Goal: Task Accomplishment & Management: Use online tool/utility

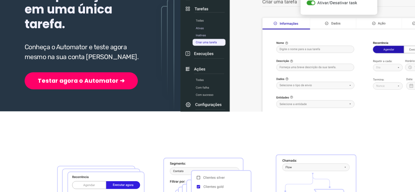
scroll to position [131, 0]
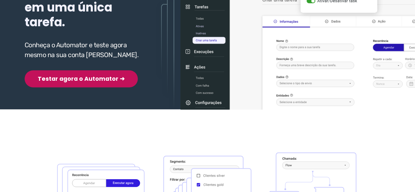
click at [64, 70] on button "Testar agora o Automator ➜" at bounding box center [81, 78] width 113 height 17
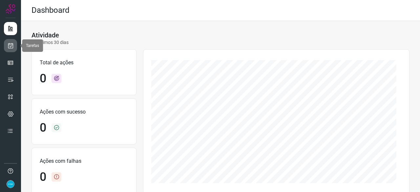
click at [11, 45] on icon at bounding box center [10, 45] width 7 height 7
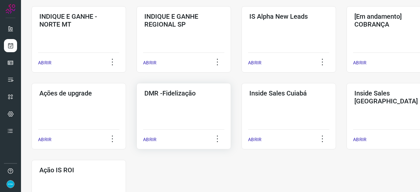
scroll to position [343, 0]
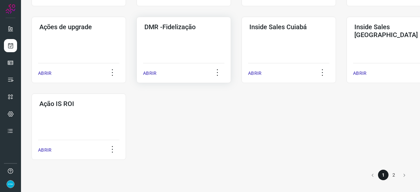
click at [150, 73] on p "ABRIR" at bounding box center [149, 73] width 13 height 7
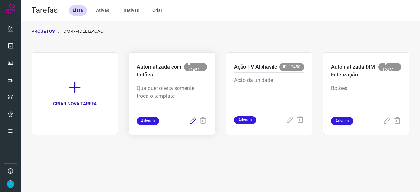
click at [193, 120] on icon at bounding box center [193, 121] width 8 height 8
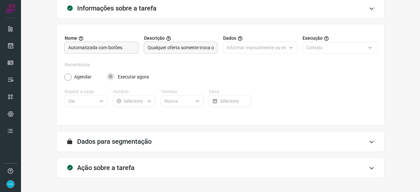
scroll to position [64, 0]
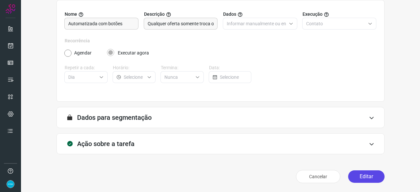
click at [359, 174] on button "Editar" at bounding box center [366, 176] width 36 height 12
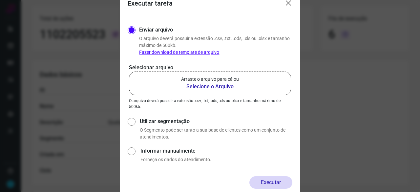
click at [208, 87] on b "Selecione o Arquivo" at bounding box center [210, 87] width 58 height 8
click at [0, 0] on input "Arraste o arquivo para cá ou Selecione o Arquivo" at bounding box center [0, 0] width 0 height 0
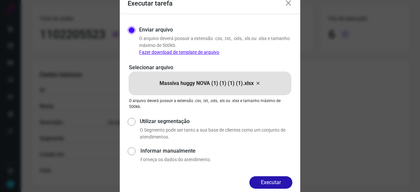
drag, startPoint x: 253, startPoint y: 179, endPoint x: 274, endPoint y: 187, distance: 22.3
click at [253, 179] on button "Executar" at bounding box center [271, 182] width 43 height 12
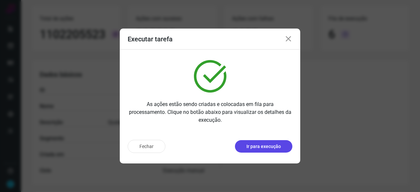
click at [276, 147] on p "Ir para execução" at bounding box center [264, 146] width 34 height 7
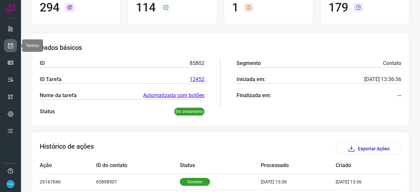
click at [9, 44] on icon at bounding box center [10, 45] width 7 height 7
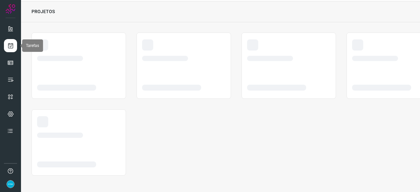
scroll to position [20, 0]
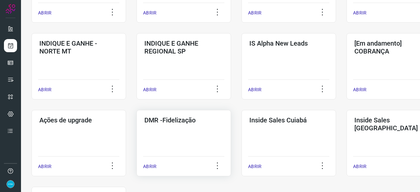
click at [156, 167] on p "ABRIR" at bounding box center [149, 166] width 13 height 7
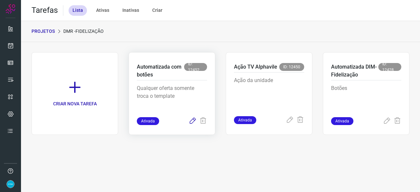
click at [194, 118] on icon at bounding box center [193, 121] width 8 height 8
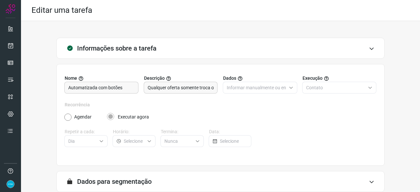
scroll to position [64, 0]
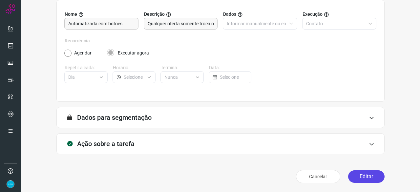
click at [361, 177] on button "Editar" at bounding box center [366, 176] width 36 height 12
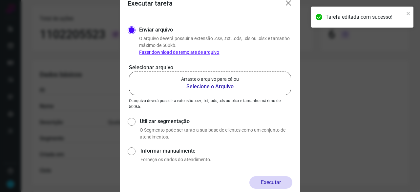
click at [193, 86] on b "Selecione o Arquivo" at bounding box center [210, 87] width 58 height 8
click at [0, 0] on input "Arraste o arquivo para cá ou Selecione o Arquivo" at bounding box center [0, 0] width 0 height 0
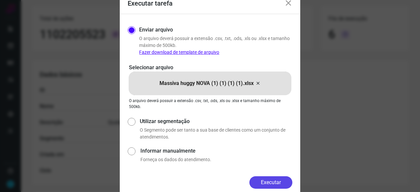
click at [292, 179] on button "Executar" at bounding box center [271, 182] width 43 height 12
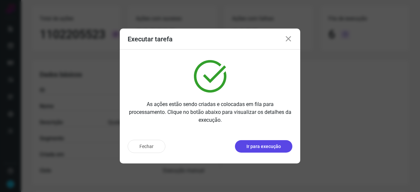
click at [261, 147] on p "Ir para execução" at bounding box center [264, 146] width 34 height 7
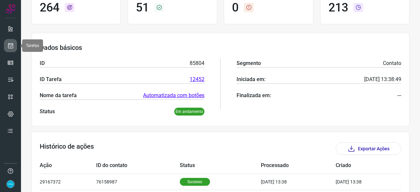
click at [10, 43] on icon at bounding box center [10, 45] width 7 height 7
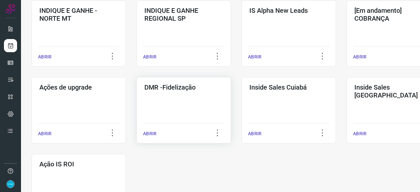
click at [152, 134] on p "ABRIR" at bounding box center [149, 133] width 13 height 7
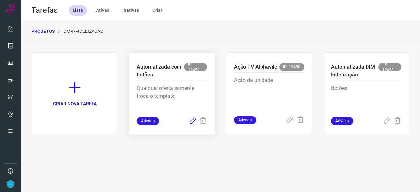
click at [194, 119] on icon at bounding box center [193, 121] width 8 height 8
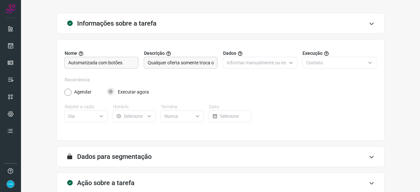
scroll to position [64, 0]
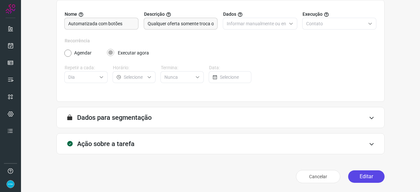
click at [365, 176] on button "Editar" at bounding box center [366, 176] width 36 height 12
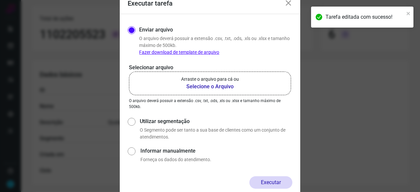
click at [195, 86] on b "Selecione o Arquivo" at bounding box center [210, 87] width 58 height 8
click at [0, 0] on input "Arraste o arquivo para cá ou Selecione o Arquivo" at bounding box center [0, 0] width 0 height 0
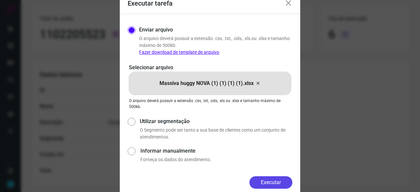
click at [273, 184] on button "Executar" at bounding box center [271, 182] width 43 height 12
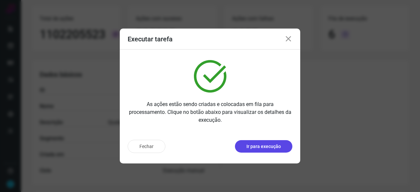
click at [261, 149] on p "Ir para execução" at bounding box center [264, 146] width 34 height 7
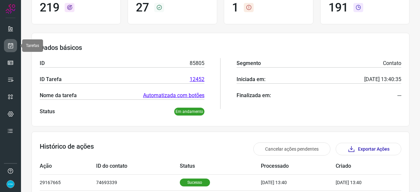
click at [11, 45] on icon at bounding box center [10, 45] width 7 height 7
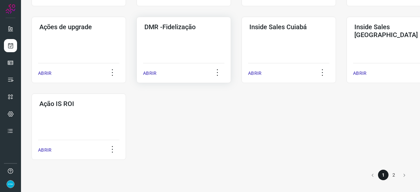
click at [145, 71] on p "ABRIR" at bounding box center [149, 73] width 13 height 7
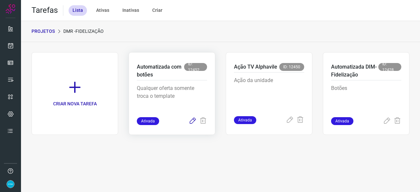
click at [194, 121] on icon at bounding box center [193, 121] width 8 height 8
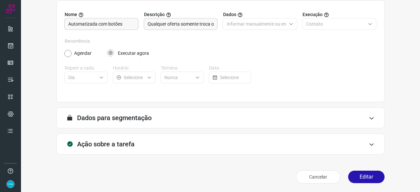
scroll to position [64, 0]
click at [360, 171] on button "Editar" at bounding box center [366, 176] width 36 height 12
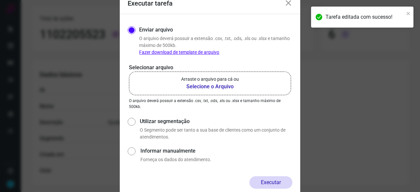
click at [207, 86] on b "Selecione o Arquivo" at bounding box center [210, 87] width 58 height 8
click at [0, 0] on input "Arraste o arquivo para cá ou Selecione o Arquivo" at bounding box center [0, 0] width 0 height 0
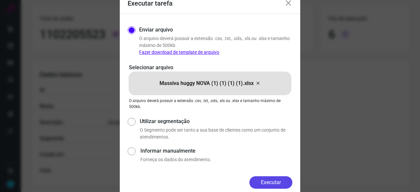
click at [290, 183] on button "Executar" at bounding box center [271, 182] width 43 height 12
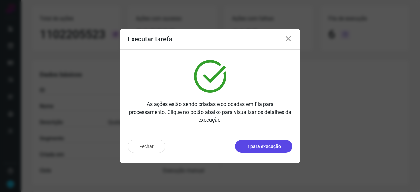
click at [258, 151] on button "Ir para execução" at bounding box center [263, 146] width 57 height 12
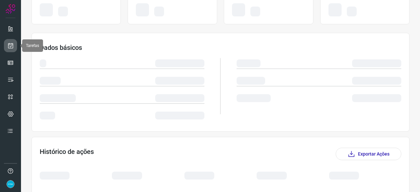
click at [12, 39] on link at bounding box center [10, 45] width 13 height 13
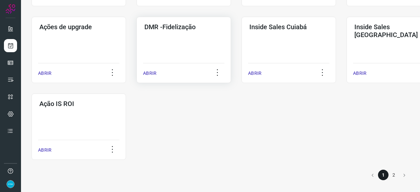
click at [150, 76] on p "ABRIR" at bounding box center [149, 73] width 13 height 7
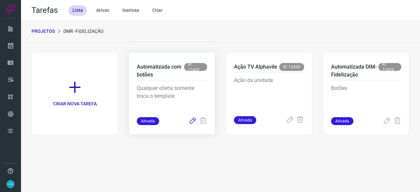
click at [193, 120] on icon at bounding box center [193, 121] width 8 height 8
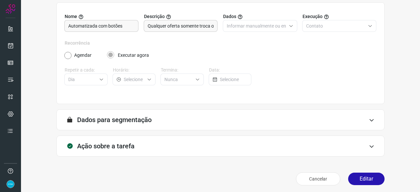
scroll to position [64, 0]
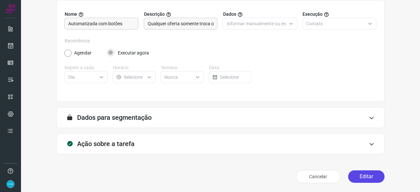
click at [372, 176] on button "Editar" at bounding box center [366, 176] width 36 height 12
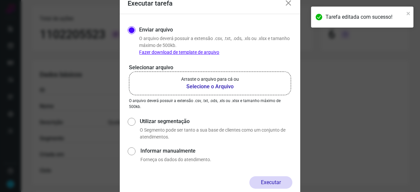
click at [197, 86] on b "Selecione o Arquivo" at bounding box center [210, 87] width 58 height 8
click at [0, 0] on input "Arraste o arquivo para cá ou Selecione o Arquivo" at bounding box center [0, 0] width 0 height 0
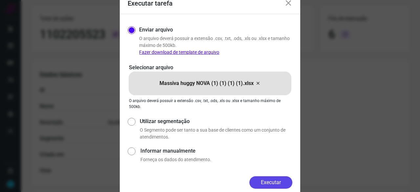
click at [264, 178] on button "Executar" at bounding box center [271, 182] width 43 height 12
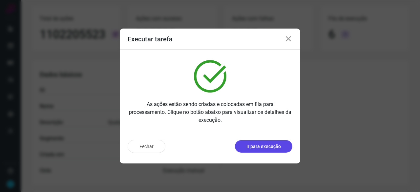
click at [267, 146] on p "Ir para execução" at bounding box center [264, 146] width 34 height 7
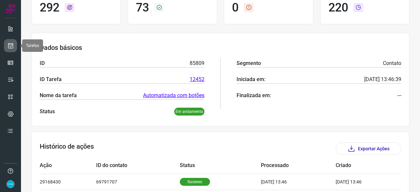
click at [12, 46] on icon at bounding box center [10, 45] width 7 height 7
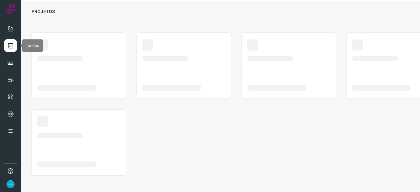
scroll to position [20, 0]
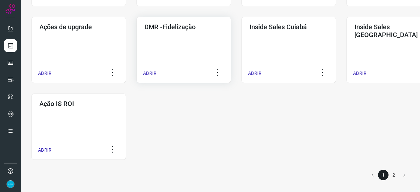
click at [149, 72] on p "ABRIR" at bounding box center [149, 73] width 13 height 7
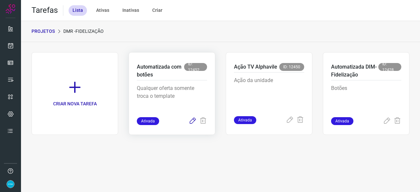
click at [190, 122] on icon at bounding box center [193, 121] width 8 height 8
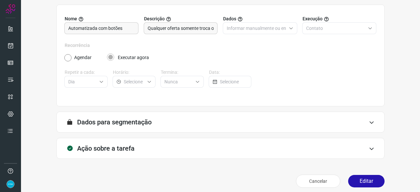
scroll to position [64, 0]
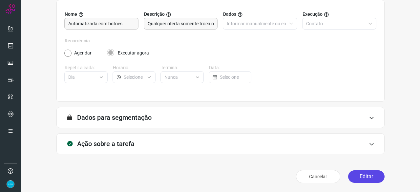
click at [370, 176] on button "Editar" at bounding box center [366, 176] width 36 height 12
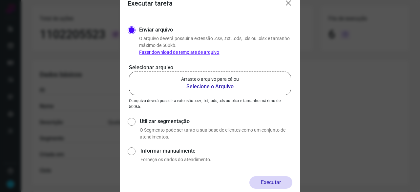
click at [207, 86] on b "Selecione o Arquivo" at bounding box center [210, 87] width 58 height 8
click at [0, 0] on input "Arraste o arquivo para cá ou Selecione o Arquivo" at bounding box center [0, 0] width 0 height 0
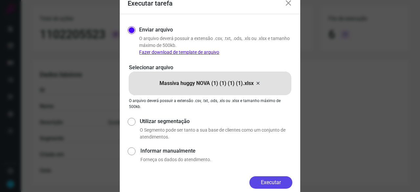
click at [273, 180] on button "Executar" at bounding box center [271, 182] width 43 height 12
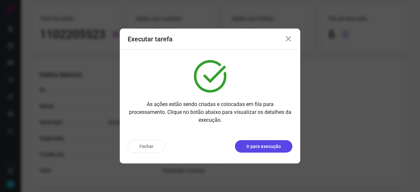
click at [255, 145] on p "Ir para execução" at bounding box center [264, 146] width 34 height 7
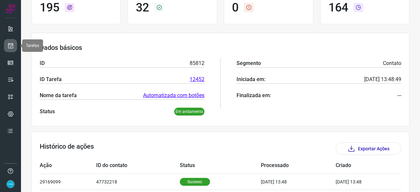
click at [12, 47] on icon at bounding box center [10, 45] width 7 height 7
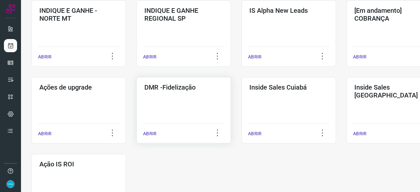
click at [149, 133] on p "ABRIR" at bounding box center [149, 133] width 13 height 7
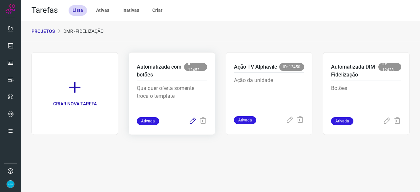
click at [194, 122] on icon at bounding box center [193, 121] width 8 height 8
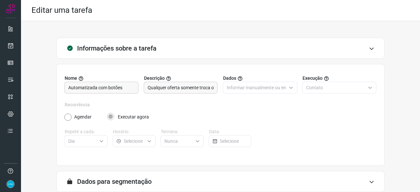
scroll to position [64, 0]
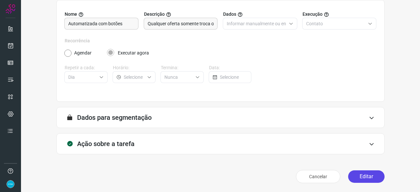
click at [366, 174] on button "Editar" at bounding box center [366, 176] width 36 height 12
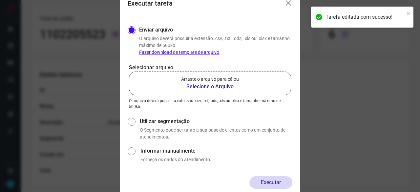
click at [200, 86] on b "Selecione o Arquivo" at bounding box center [210, 87] width 58 height 8
click at [0, 0] on input "Arraste o arquivo para cá ou Selecione o Arquivo" at bounding box center [0, 0] width 0 height 0
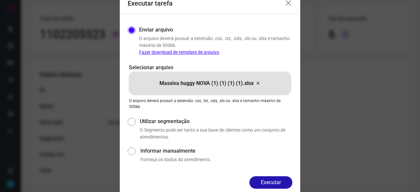
click at [276, 174] on div "Enviar arquivo O arquivo [PERSON_NAME] possuir a extensão .csv, .txt, .ods, .xl…" at bounding box center [210, 95] width 181 height 162
click at [279, 182] on button "Executar" at bounding box center [271, 182] width 43 height 12
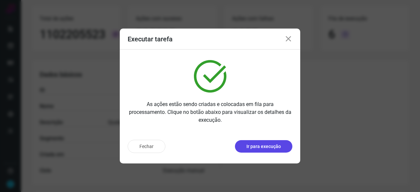
click at [263, 150] on p "Ir para execução" at bounding box center [264, 146] width 34 height 7
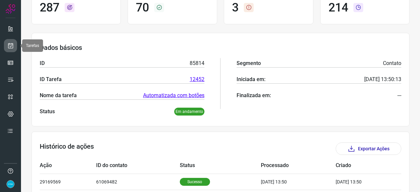
click at [8, 43] on icon at bounding box center [10, 45] width 7 height 7
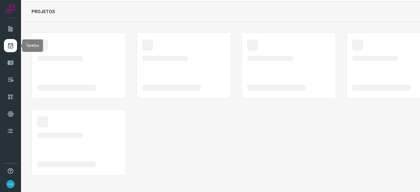
scroll to position [20, 0]
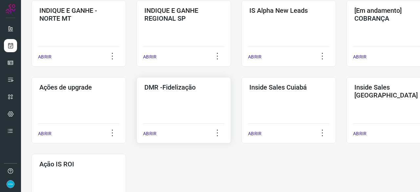
click at [149, 134] on p "ABRIR" at bounding box center [149, 133] width 13 height 7
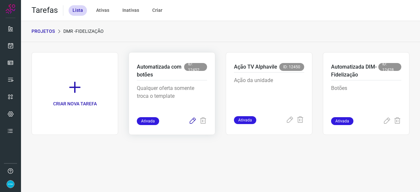
click at [195, 119] on icon at bounding box center [193, 121] width 8 height 8
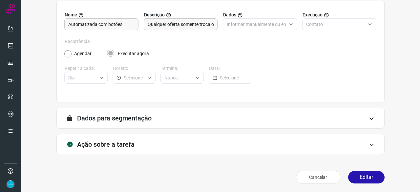
scroll to position [64, 0]
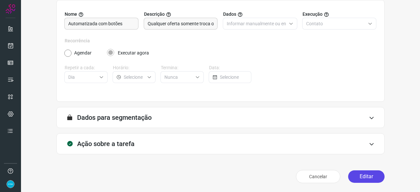
click at [366, 176] on button "Editar" at bounding box center [366, 176] width 36 height 12
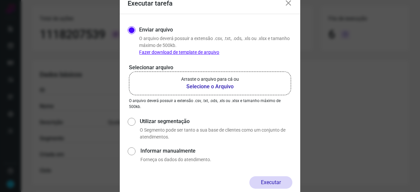
click at [198, 85] on b "Selecione o Arquivo" at bounding box center [210, 87] width 58 height 8
click at [0, 0] on input "Arraste o arquivo para cá ou Selecione o Arquivo" at bounding box center [0, 0] width 0 height 0
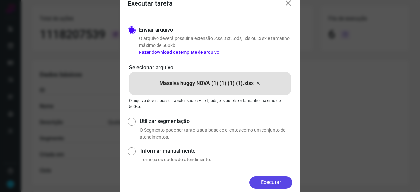
click at [261, 183] on button "Executar" at bounding box center [271, 182] width 43 height 12
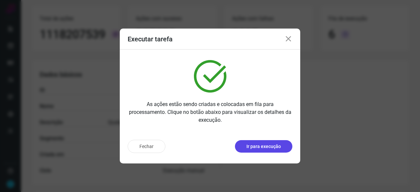
click at [266, 144] on p "Ir para execução" at bounding box center [264, 146] width 34 height 7
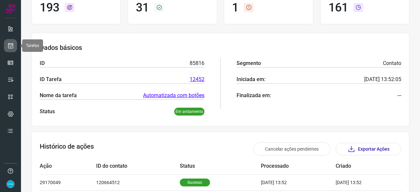
click at [12, 48] on icon at bounding box center [10, 45] width 7 height 7
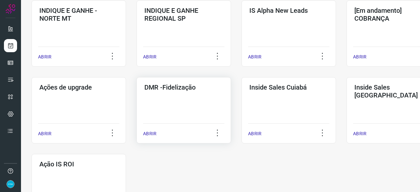
click at [148, 133] on p "ABRIR" at bounding box center [149, 133] width 13 height 7
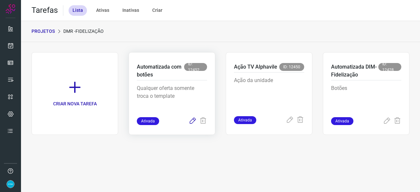
click at [192, 121] on icon at bounding box center [193, 121] width 8 height 8
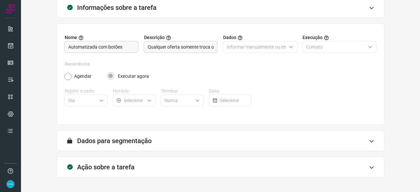
scroll to position [64, 0]
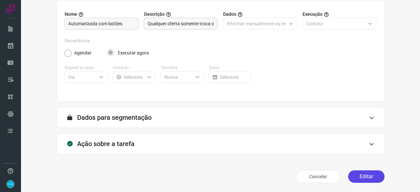
click at [362, 174] on button "Editar" at bounding box center [366, 176] width 36 height 12
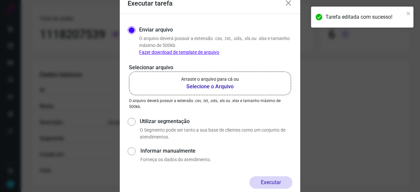
click at [195, 84] on b "Selecione o Arquivo" at bounding box center [210, 87] width 58 height 8
click at [0, 0] on input "Arraste o arquivo para cá ou Selecione o Arquivo" at bounding box center [0, 0] width 0 height 0
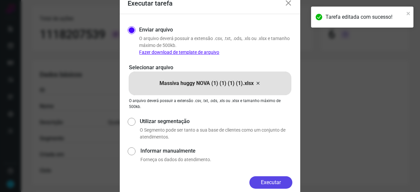
click at [277, 183] on button "Executar" at bounding box center [271, 182] width 43 height 12
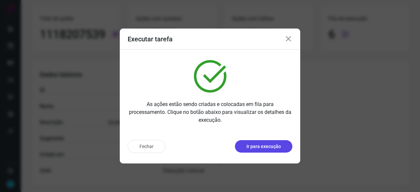
click at [251, 148] on p "Ir para execução" at bounding box center [264, 146] width 34 height 7
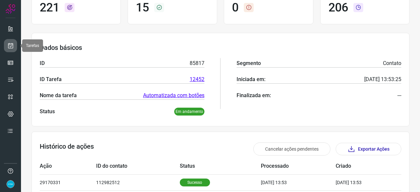
click at [9, 43] on icon at bounding box center [10, 45] width 7 height 7
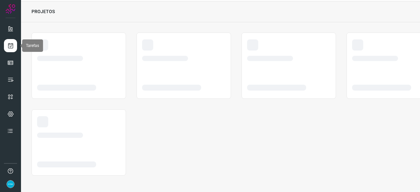
scroll to position [20, 0]
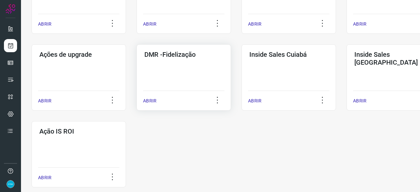
click at [152, 99] on p "ABRIR" at bounding box center [149, 101] width 13 height 7
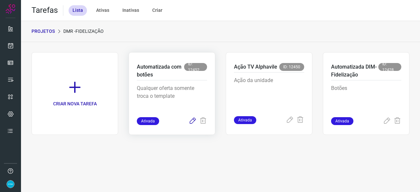
click at [192, 120] on icon at bounding box center [193, 121] width 8 height 8
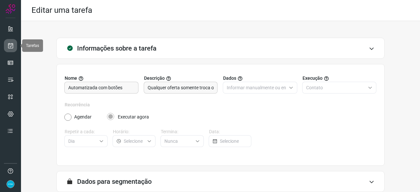
click at [7, 40] on link at bounding box center [10, 45] width 13 height 13
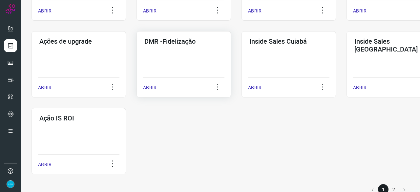
click at [149, 87] on p "ABRIR" at bounding box center [149, 87] width 13 height 7
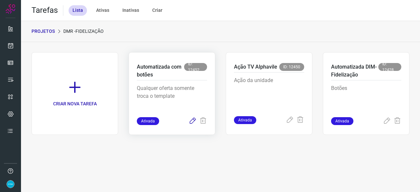
click at [192, 120] on icon at bounding box center [193, 121] width 8 height 8
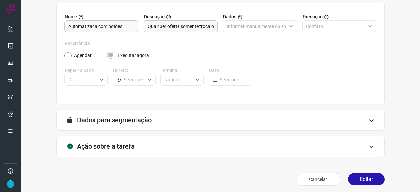
scroll to position [64, 0]
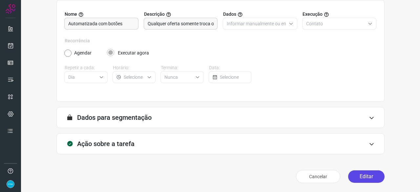
click at [359, 178] on button "Editar" at bounding box center [366, 176] width 36 height 12
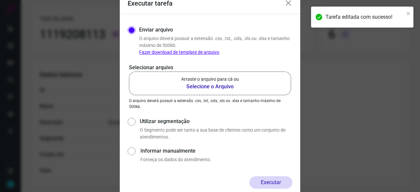
click at [203, 88] on b "Selecione o Arquivo" at bounding box center [210, 87] width 58 height 8
click at [0, 0] on input "Arraste o arquivo para cá ou Selecione o Arquivo" at bounding box center [0, 0] width 0 height 0
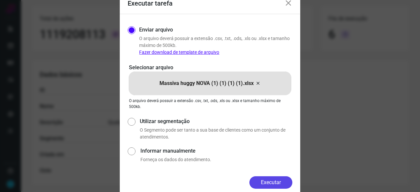
click at [281, 183] on button "Executar" at bounding box center [271, 182] width 43 height 12
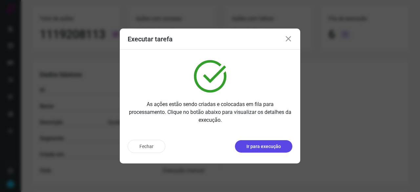
click at [265, 151] on button "Ir para execução" at bounding box center [263, 146] width 57 height 12
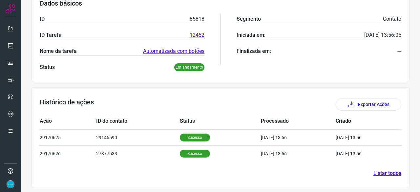
scroll to position [110, 0]
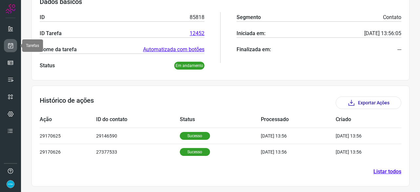
click at [14, 44] on link at bounding box center [10, 45] width 13 height 13
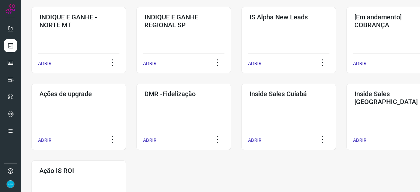
scroll to position [315, 0]
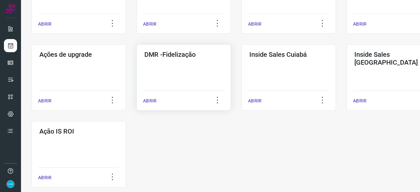
click at [150, 100] on p "ABRIR" at bounding box center [149, 101] width 13 height 7
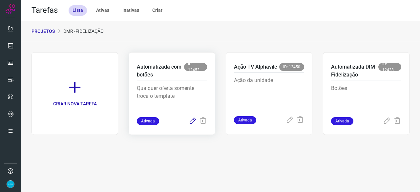
click at [192, 121] on icon at bounding box center [193, 121] width 8 height 8
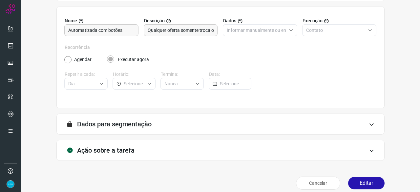
scroll to position [64, 0]
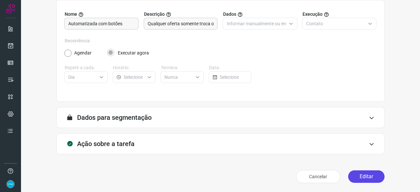
click at [352, 177] on button "Editar" at bounding box center [366, 176] width 36 height 12
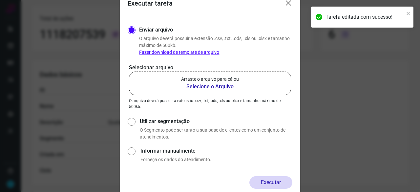
click at [209, 88] on b "Selecione o Arquivo" at bounding box center [210, 87] width 58 height 8
click at [0, 0] on input "Arraste o arquivo para cá ou Selecione o Arquivo" at bounding box center [0, 0] width 0 height 0
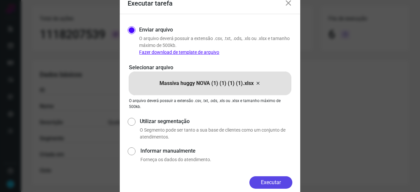
click at [278, 187] on button "Executar" at bounding box center [271, 182] width 43 height 12
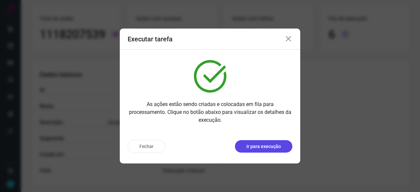
click at [275, 149] on p "Ir para execução" at bounding box center [264, 146] width 34 height 7
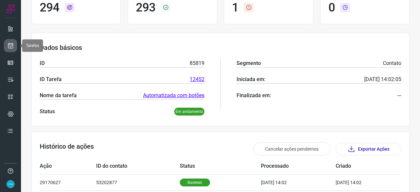
click at [12, 47] on icon at bounding box center [10, 45] width 7 height 7
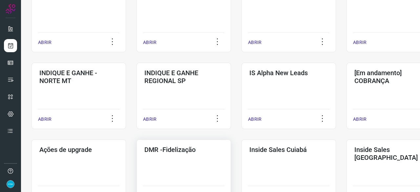
scroll to position [282, 0]
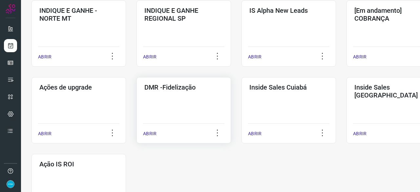
click at [148, 134] on p "ABRIR" at bounding box center [149, 133] width 13 height 7
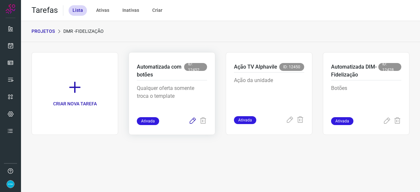
click at [191, 119] on icon at bounding box center [193, 121] width 8 height 8
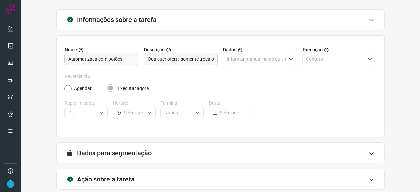
scroll to position [64, 0]
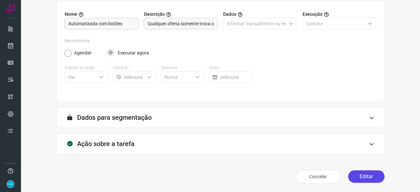
click at [353, 180] on button "Editar" at bounding box center [366, 176] width 36 height 12
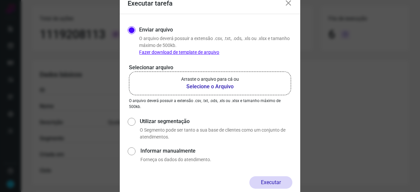
click at [201, 85] on b "Selecione o Arquivo" at bounding box center [210, 87] width 58 height 8
click at [0, 0] on input "Arraste o arquivo para cá ou Selecione o Arquivo" at bounding box center [0, 0] width 0 height 0
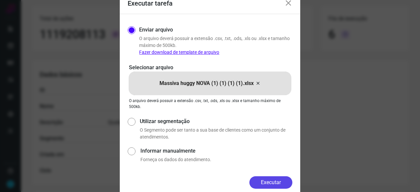
click at [276, 181] on button "Executar" at bounding box center [271, 182] width 43 height 12
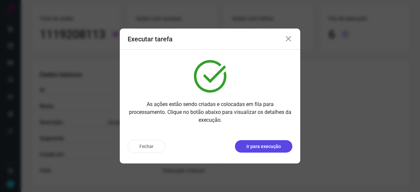
click at [260, 145] on p "Ir para execução" at bounding box center [264, 146] width 34 height 7
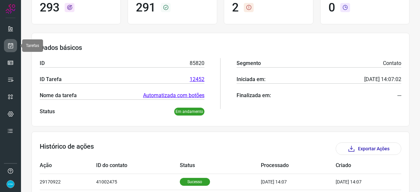
click at [10, 47] on icon at bounding box center [10, 45] width 7 height 7
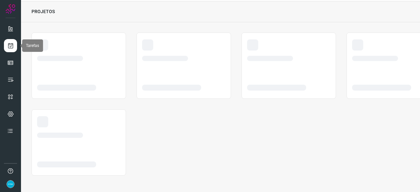
scroll to position [20, 0]
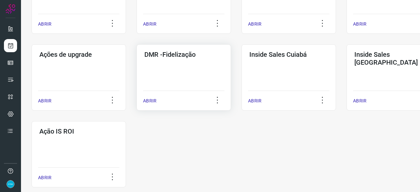
click at [148, 101] on p "ABRIR" at bounding box center [149, 101] width 13 height 7
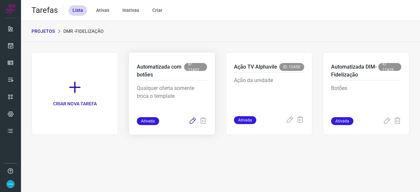
click at [192, 122] on icon at bounding box center [193, 121] width 8 height 8
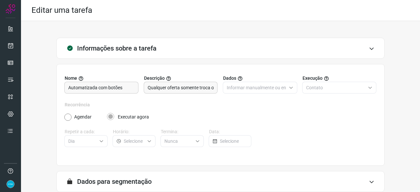
scroll to position [64, 0]
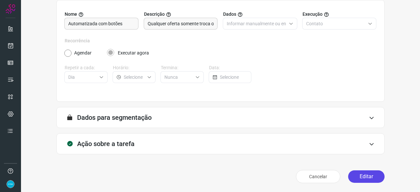
click at [361, 179] on button "Editar" at bounding box center [366, 176] width 36 height 12
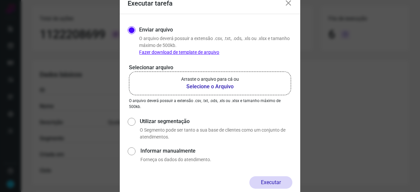
click at [216, 88] on b "Selecione o Arquivo" at bounding box center [210, 87] width 58 height 8
click at [0, 0] on input "Arraste o arquivo para cá ou Selecione o Arquivo" at bounding box center [0, 0] width 0 height 0
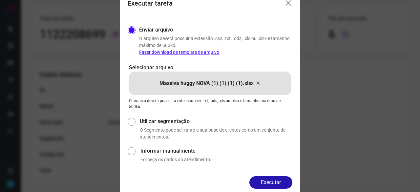
drag, startPoint x: 282, startPoint y: 187, endPoint x: 265, endPoint y: 184, distance: 18.0
click at [282, 186] on button "Executar" at bounding box center [271, 182] width 43 height 12
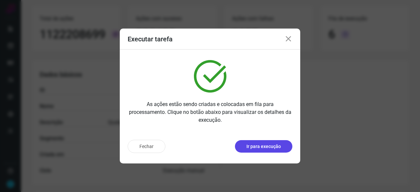
click at [271, 149] on p "Ir para execução" at bounding box center [264, 146] width 34 height 7
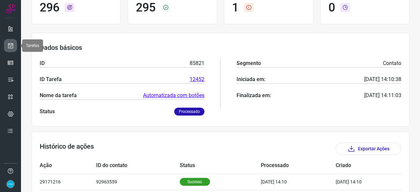
click at [9, 48] on icon at bounding box center [10, 45] width 7 height 7
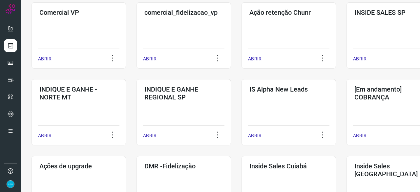
scroll to position [282, 0]
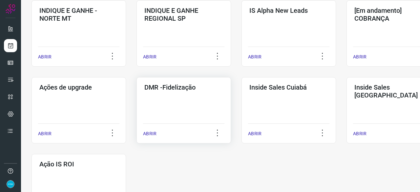
click at [147, 134] on p "ABRIR" at bounding box center [149, 133] width 13 height 7
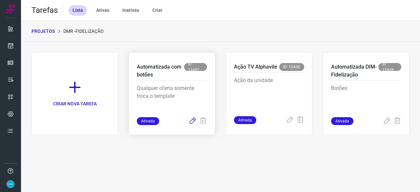
click at [192, 121] on icon at bounding box center [193, 121] width 8 height 8
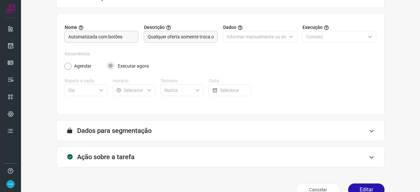
scroll to position [64, 0]
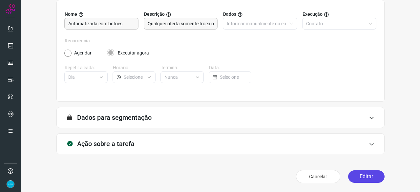
click at [365, 176] on button "Editar" at bounding box center [366, 176] width 36 height 12
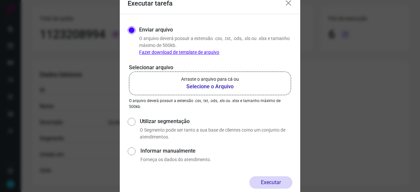
click at [211, 87] on b "Selecione o Arquivo" at bounding box center [210, 87] width 58 height 8
click at [0, 0] on input "Arraste o arquivo para cá ou Selecione o Arquivo" at bounding box center [0, 0] width 0 height 0
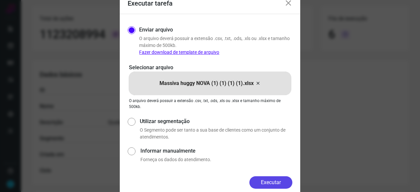
click at [274, 183] on button "Executar" at bounding box center [271, 182] width 43 height 12
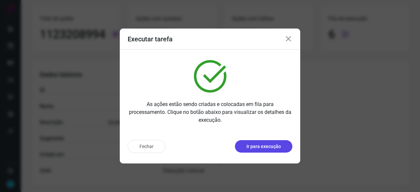
click at [268, 145] on p "Ir para execução" at bounding box center [264, 146] width 34 height 7
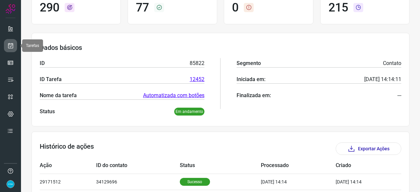
click at [11, 43] on icon at bounding box center [10, 45] width 7 height 7
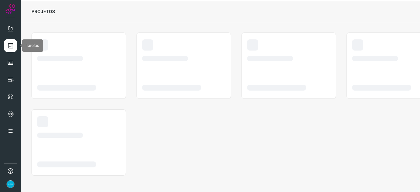
scroll to position [20, 0]
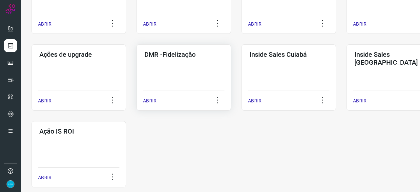
click at [150, 98] on p "ABRIR" at bounding box center [149, 101] width 13 height 7
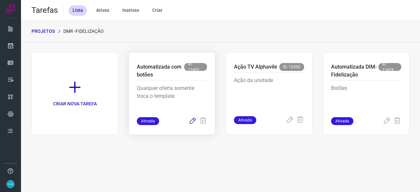
click at [190, 123] on icon at bounding box center [193, 121] width 8 height 8
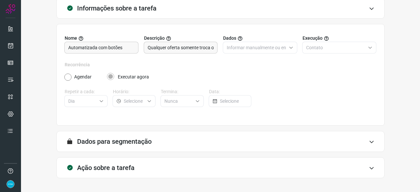
scroll to position [64, 0]
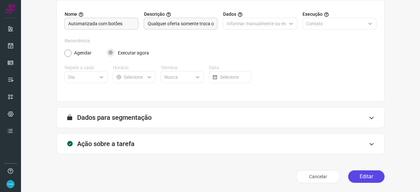
click at [371, 176] on button "Editar" at bounding box center [366, 176] width 36 height 12
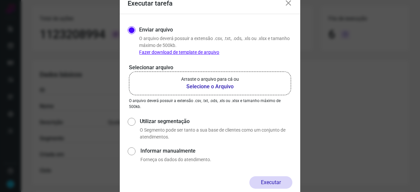
click at [202, 87] on b "Selecione o Arquivo" at bounding box center [210, 87] width 58 height 8
click at [0, 0] on input "Arraste o arquivo para cá ou Selecione o Arquivo" at bounding box center [0, 0] width 0 height 0
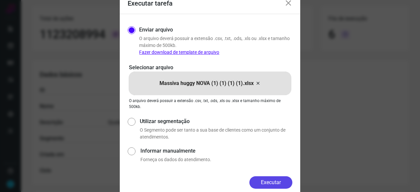
click at [268, 183] on button "Executar" at bounding box center [271, 182] width 43 height 12
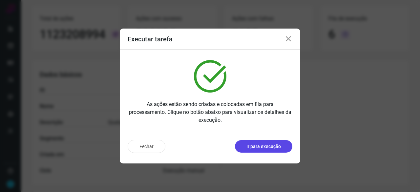
click at [248, 149] on p "Ir para execução" at bounding box center [264, 146] width 34 height 7
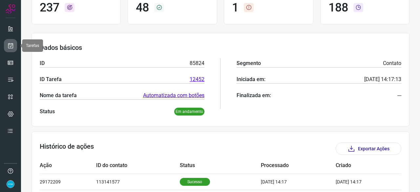
click at [14, 42] on link at bounding box center [10, 45] width 13 height 13
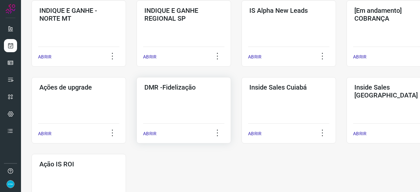
click at [153, 136] on p "ABRIR" at bounding box center [149, 133] width 13 height 7
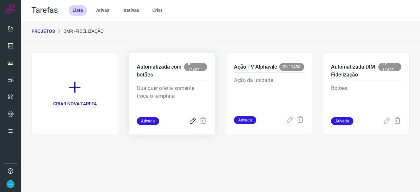
click at [193, 121] on icon at bounding box center [193, 121] width 8 height 8
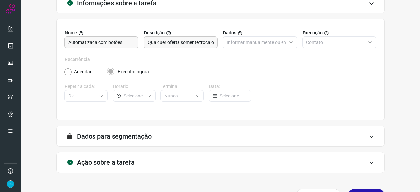
scroll to position [64, 0]
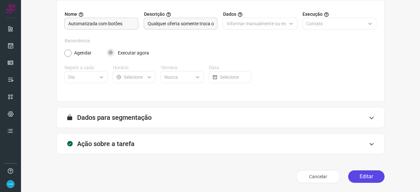
click at [365, 174] on button "Editar" at bounding box center [366, 176] width 36 height 12
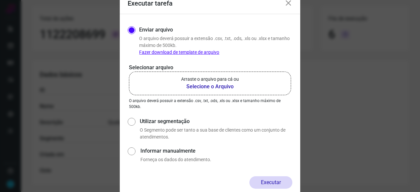
click at [197, 86] on b "Selecione o Arquivo" at bounding box center [210, 87] width 58 height 8
click at [0, 0] on input "Arraste o arquivo para cá ou Selecione o Arquivo" at bounding box center [0, 0] width 0 height 0
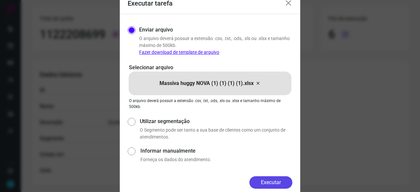
click at [269, 182] on button "Executar" at bounding box center [271, 182] width 43 height 12
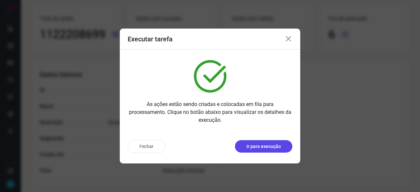
click at [260, 151] on button "Ir para execução" at bounding box center [263, 146] width 57 height 12
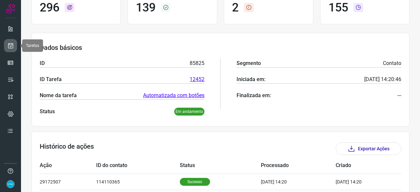
click at [9, 47] on icon at bounding box center [10, 45] width 7 height 7
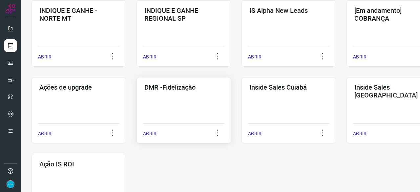
click at [150, 133] on p "ABRIR" at bounding box center [149, 133] width 13 height 7
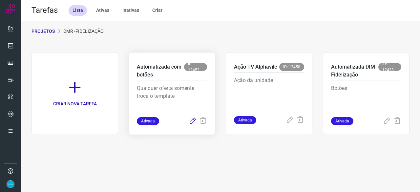
click at [194, 122] on icon at bounding box center [193, 121] width 8 height 8
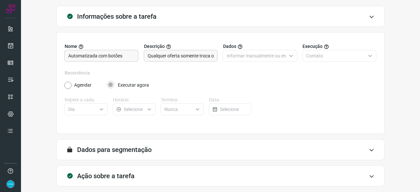
scroll to position [64, 0]
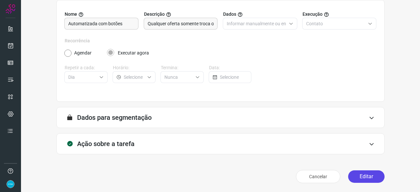
click at [364, 176] on button "Editar" at bounding box center [366, 176] width 36 height 12
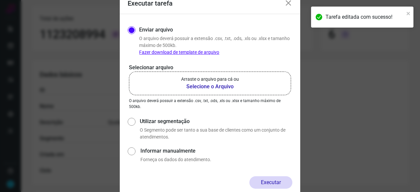
click at [195, 87] on b "Selecione o Arquivo" at bounding box center [210, 87] width 58 height 8
click at [0, 0] on input "Arraste o arquivo para cá ou Selecione o Arquivo" at bounding box center [0, 0] width 0 height 0
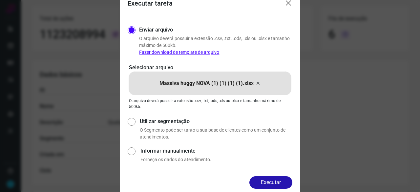
click at [268, 180] on button "Executar" at bounding box center [271, 182] width 43 height 12
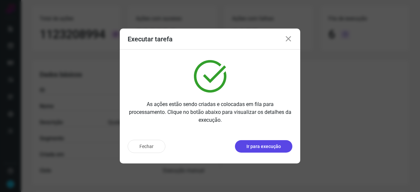
click at [250, 145] on p "Ir para execução" at bounding box center [264, 146] width 34 height 7
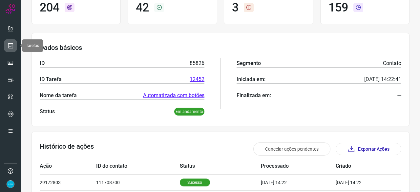
click at [12, 44] on icon at bounding box center [10, 45] width 7 height 7
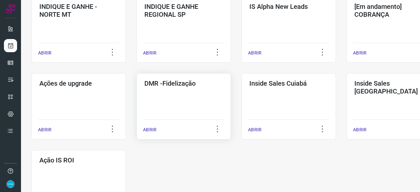
scroll to position [315, 0]
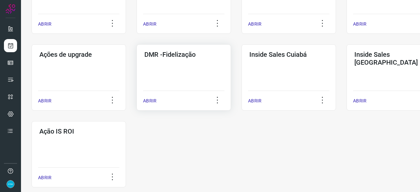
click at [150, 102] on p "ABRIR" at bounding box center [149, 101] width 13 height 7
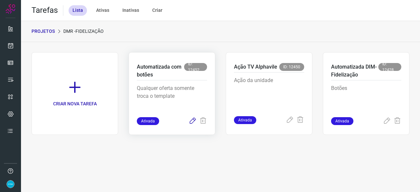
click at [194, 122] on icon at bounding box center [193, 121] width 8 height 8
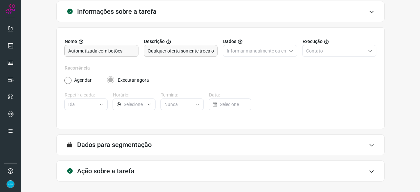
scroll to position [64, 0]
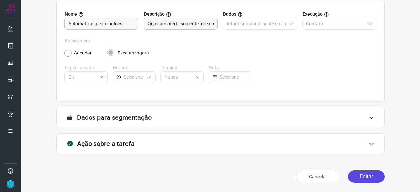
click at [365, 178] on button "Editar" at bounding box center [366, 176] width 36 height 12
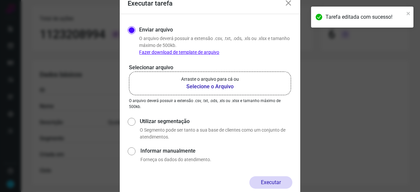
click at [209, 86] on b "Selecione o Arquivo" at bounding box center [210, 87] width 58 height 8
click at [0, 0] on input "Arraste o arquivo para cá ou Selecione o Arquivo" at bounding box center [0, 0] width 0 height 0
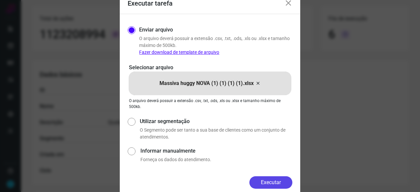
click at [273, 182] on button "Executar" at bounding box center [271, 182] width 43 height 12
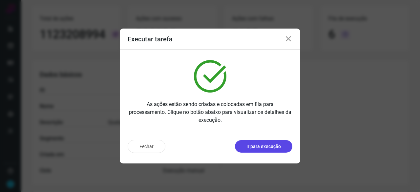
click at [256, 147] on p "Ir para execução" at bounding box center [264, 146] width 34 height 7
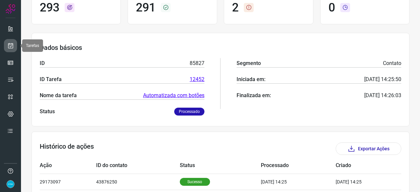
click at [12, 46] on icon at bounding box center [10, 45] width 7 height 7
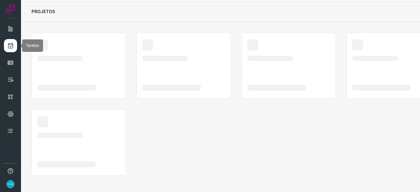
scroll to position [20, 0]
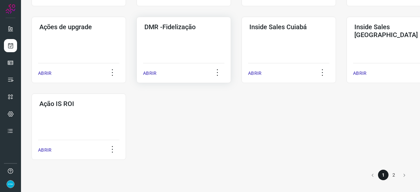
click at [145, 72] on p "ABRIR" at bounding box center [149, 73] width 13 height 7
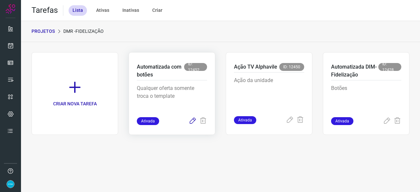
click at [193, 122] on icon at bounding box center [193, 121] width 8 height 8
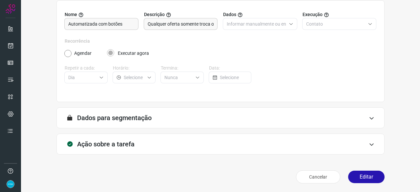
scroll to position [64, 0]
click at [363, 179] on button "Editar" at bounding box center [366, 176] width 36 height 12
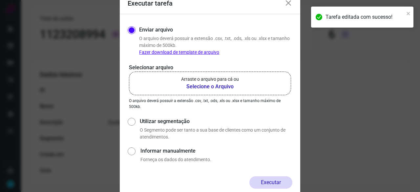
click at [195, 85] on b "Selecione o Arquivo" at bounding box center [210, 87] width 58 height 8
click at [0, 0] on input "Arraste o arquivo para cá ou Selecione o Arquivo" at bounding box center [0, 0] width 0 height 0
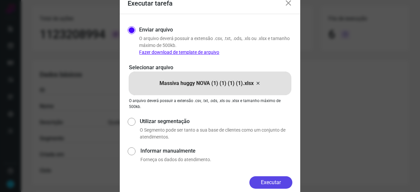
click at [267, 182] on button "Executar" at bounding box center [271, 182] width 43 height 12
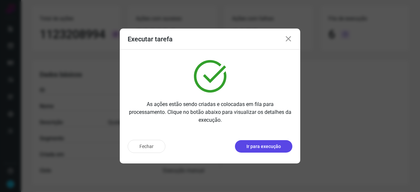
click at [252, 147] on p "Ir para execução" at bounding box center [264, 146] width 34 height 7
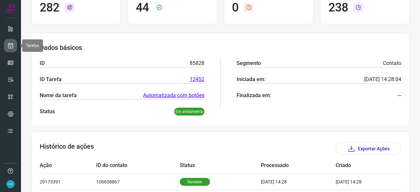
click at [11, 46] on icon at bounding box center [10, 45] width 7 height 7
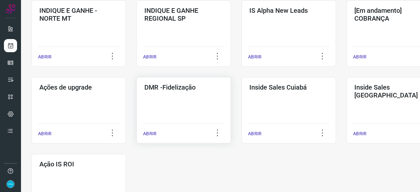
click at [155, 135] on p "ABRIR" at bounding box center [149, 133] width 13 height 7
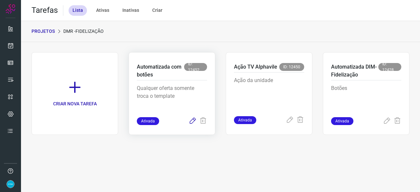
click at [192, 122] on icon at bounding box center [193, 121] width 8 height 8
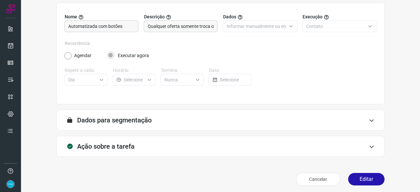
scroll to position [64, 0]
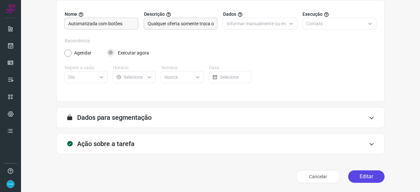
click at [362, 180] on button "Editar" at bounding box center [366, 176] width 36 height 12
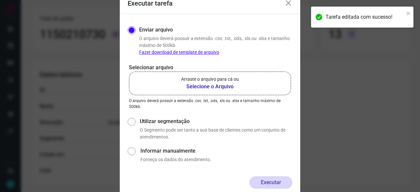
click at [212, 84] on b "Selecione o Arquivo" at bounding box center [210, 87] width 58 height 8
click at [0, 0] on input "Arraste o arquivo para cá ou Selecione o Arquivo" at bounding box center [0, 0] width 0 height 0
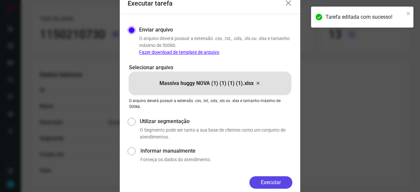
click at [270, 182] on button "Executar" at bounding box center [271, 182] width 43 height 12
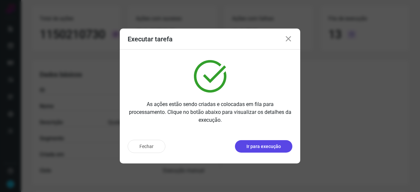
click at [253, 148] on p "Ir para execução" at bounding box center [264, 146] width 34 height 7
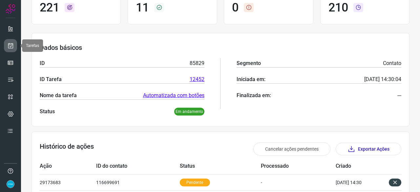
click at [11, 43] on icon at bounding box center [10, 45] width 7 height 7
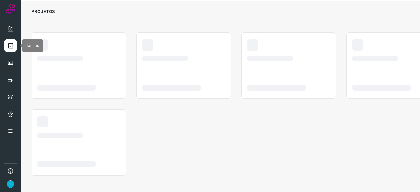
scroll to position [20, 0]
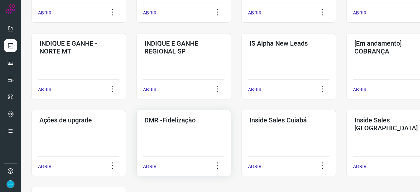
click at [152, 165] on p "ABRIR" at bounding box center [149, 166] width 13 height 7
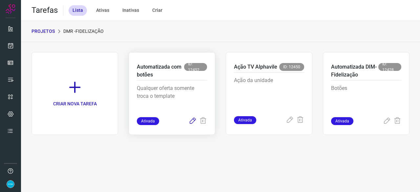
click at [193, 120] on icon at bounding box center [193, 121] width 8 height 8
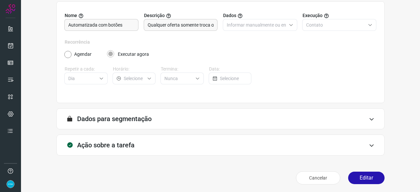
scroll to position [64, 0]
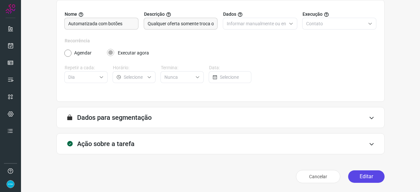
click at [364, 178] on button "Editar" at bounding box center [366, 176] width 36 height 12
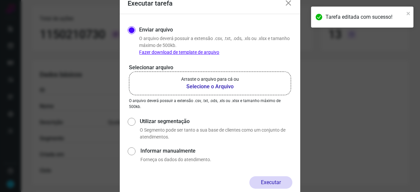
click at [204, 86] on b "Selecione o Arquivo" at bounding box center [210, 87] width 58 height 8
click at [0, 0] on input "Arraste o arquivo para cá ou Selecione o Arquivo" at bounding box center [0, 0] width 0 height 0
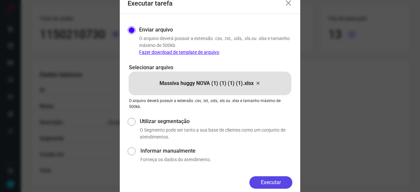
click at [271, 181] on button "Executar" at bounding box center [271, 182] width 43 height 12
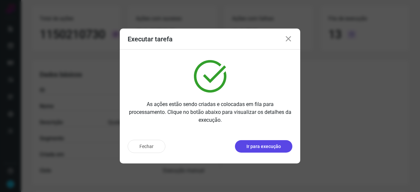
click at [256, 145] on p "Ir para execução" at bounding box center [264, 146] width 34 height 7
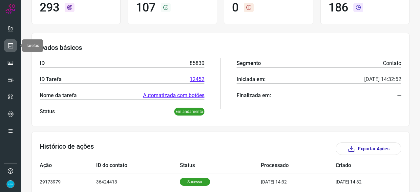
click at [12, 46] on icon at bounding box center [10, 45] width 7 height 7
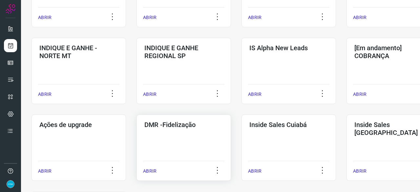
scroll to position [250, 0]
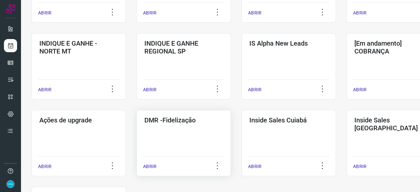
click at [146, 163] on div "ABRIR" at bounding box center [183, 164] width 81 height 16
click at [151, 167] on p "ABRIR" at bounding box center [149, 166] width 13 height 7
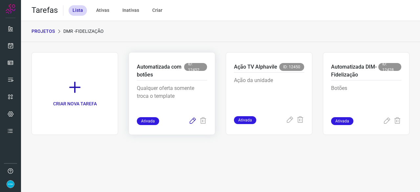
click at [191, 121] on icon at bounding box center [193, 121] width 8 height 8
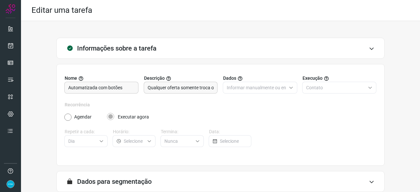
scroll to position [64, 0]
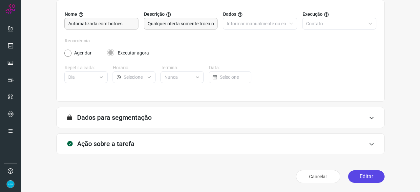
click at [358, 175] on button "Editar" at bounding box center [366, 176] width 36 height 12
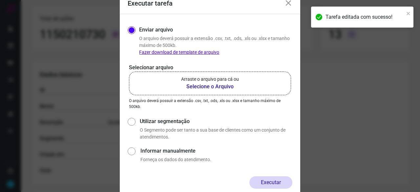
click at [195, 86] on b "Selecione o Arquivo" at bounding box center [210, 87] width 58 height 8
click at [0, 0] on input "Arraste o arquivo para cá ou Selecione o Arquivo" at bounding box center [0, 0] width 0 height 0
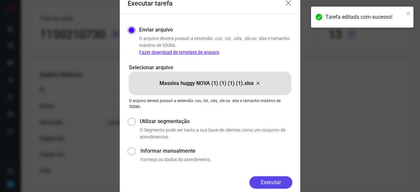
click at [272, 180] on button "Executar" at bounding box center [271, 182] width 43 height 12
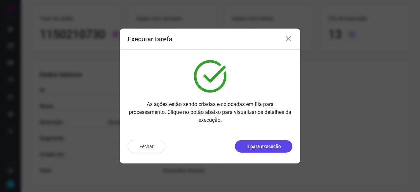
click at [257, 146] on p "Ir para execução" at bounding box center [264, 146] width 34 height 7
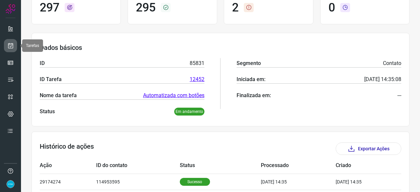
click at [7, 48] on link at bounding box center [10, 45] width 13 height 13
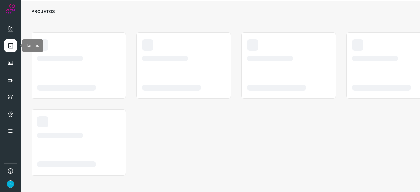
scroll to position [20, 0]
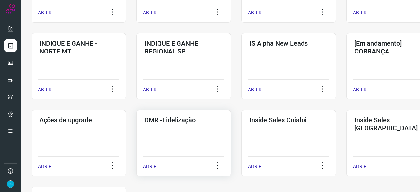
click at [156, 169] on p "ABRIR" at bounding box center [149, 166] width 13 height 7
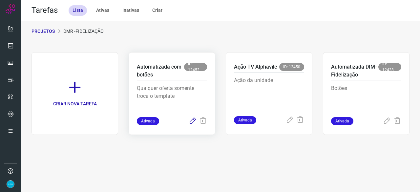
click at [192, 121] on icon at bounding box center [193, 121] width 8 height 8
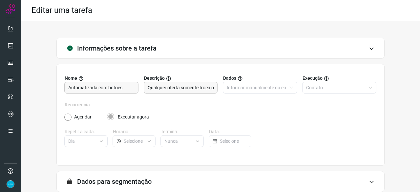
scroll to position [64, 0]
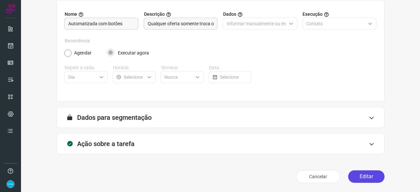
click at [365, 177] on button "Editar" at bounding box center [366, 176] width 36 height 12
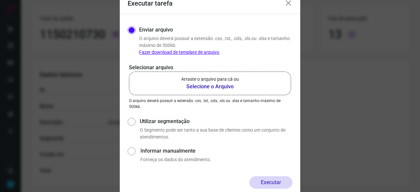
click at [204, 87] on b "Selecione o Arquivo" at bounding box center [210, 87] width 58 height 8
click at [0, 0] on input "Arraste o arquivo para cá ou Selecione o Arquivo" at bounding box center [0, 0] width 0 height 0
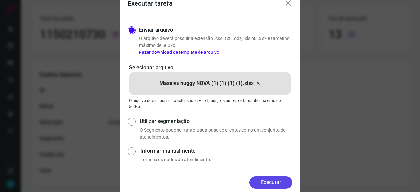
click at [276, 181] on button "Executar" at bounding box center [271, 182] width 43 height 12
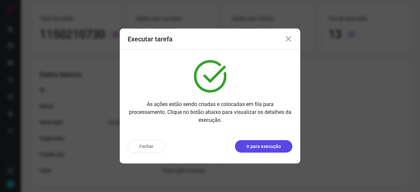
click at [253, 147] on p "Ir para execução" at bounding box center [264, 146] width 34 height 7
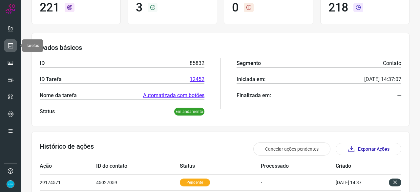
click at [12, 46] on icon at bounding box center [10, 45] width 7 height 7
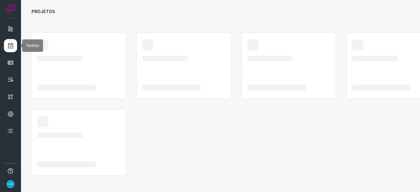
scroll to position [20, 0]
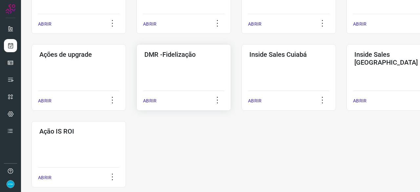
click at [153, 102] on p "ABRIR" at bounding box center [149, 101] width 13 height 7
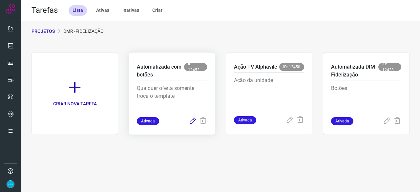
click at [194, 122] on icon at bounding box center [193, 121] width 8 height 8
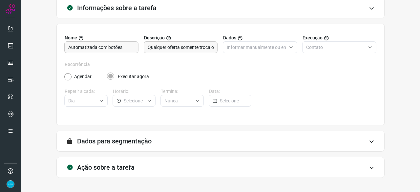
scroll to position [64, 0]
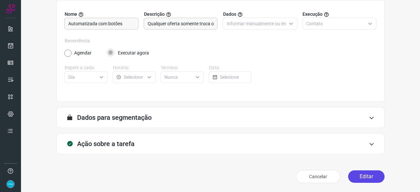
click at [361, 176] on button "Editar" at bounding box center [366, 176] width 36 height 12
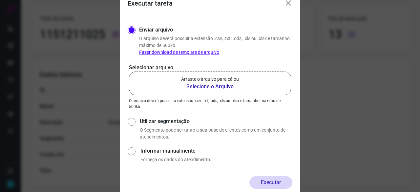
click at [196, 86] on b "Selecione o Arquivo" at bounding box center [210, 87] width 58 height 8
click at [0, 0] on input "Arraste o arquivo para cá ou Selecione o Arquivo" at bounding box center [0, 0] width 0 height 0
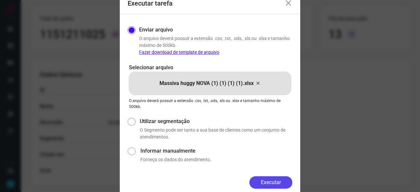
click at [267, 182] on button "Executar" at bounding box center [271, 182] width 43 height 12
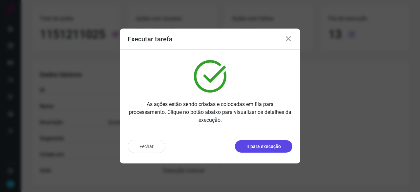
click at [268, 151] on button "Ir para execução" at bounding box center [263, 146] width 57 height 12
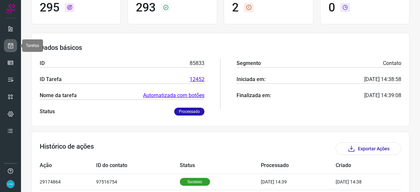
click at [16, 47] on link at bounding box center [10, 45] width 13 height 13
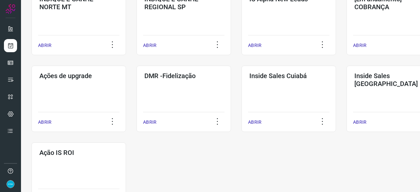
scroll to position [343, 0]
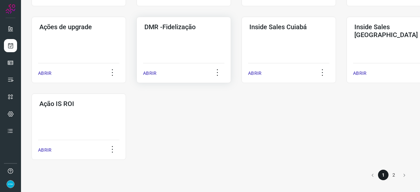
click at [148, 72] on p "ABRIR" at bounding box center [149, 73] width 13 height 7
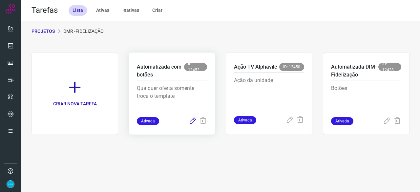
click at [190, 122] on icon at bounding box center [193, 121] width 8 height 8
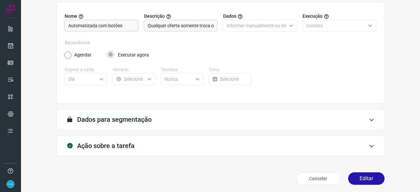
scroll to position [64, 0]
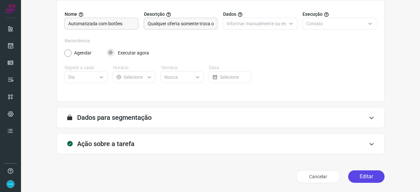
click at [367, 174] on button "Editar" at bounding box center [366, 176] width 36 height 12
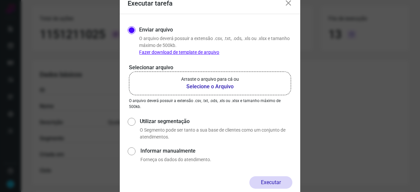
click at [214, 84] on b "Selecione o Arquivo" at bounding box center [210, 87] width 58 height 8
click at [0, 0] on input "Arraste o arquivo para cá ou Selecione o Arquivo" at bounding box center [0, 0] width 0 height 0
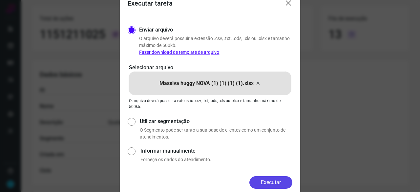
click at [270, 181] on button "Executar" at bounding box center [271, 182] width 43 height 12
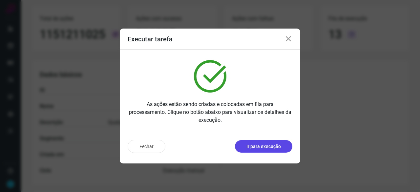
click at [264, 148] on p "Ir para execução" at bounding box center [264, 146] width 34 height 7
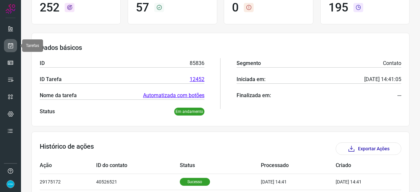
click at [11, 44] on icon at bounding box center [10, 45] width 7 height 7
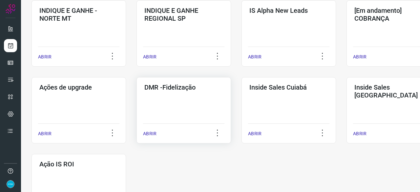
click at [149, 134] on p "ABRIR" at bounding box center [149, 133] width 13 height 7
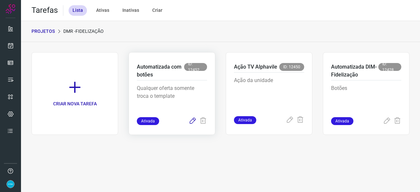
click at [193, 120] on icon at bounding box center [193, 121] width 8 height 8
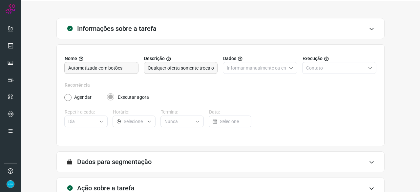
scroll to position [64, 0]
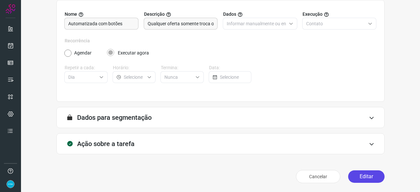
click at [361, 182] on button "Editar" at bounding box center [366, 176] width 36 height 12
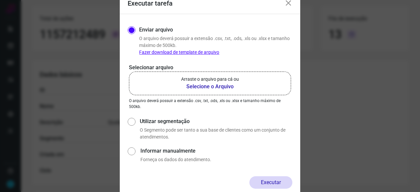
click at [201, 85] on b "Selecione o Arquivo" at bounding box center [210, 87] width 58 height 8
click at [0, 0] on input "Arraste o arquivo para cá ou Selecione o Arquivo" at bounding box center [0, 0] width 0 height 0
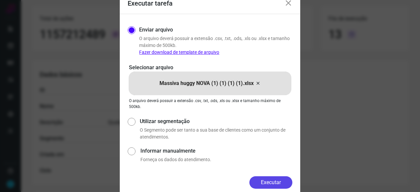
click at [284, 183] on button "Executar" at bounding box center [271, 182] width 43 height 12
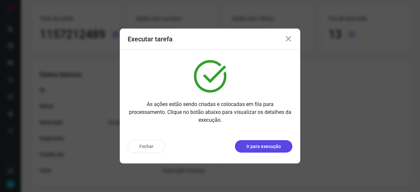
click at [258, 148] on p "Ir para execução" at bounding box center [264, 146] width 34 height 7
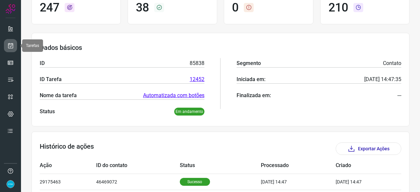
click at [11, 47] on icon at bounding box center [10, 45] width 7 height 7
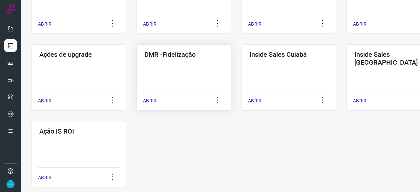
click at [151, 101] on p "ABRIR" at bounding box center [149, 101] width 13 height 7
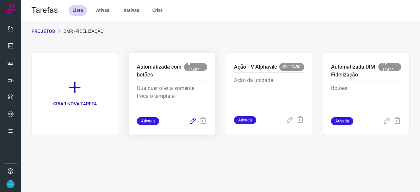
click at [193, 121] on icon at bounding box center [193, 121] width 8 height 8
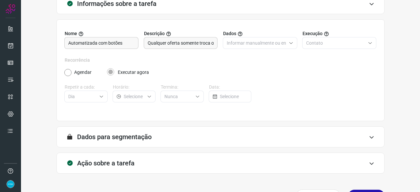
scroll to position [64, 0]
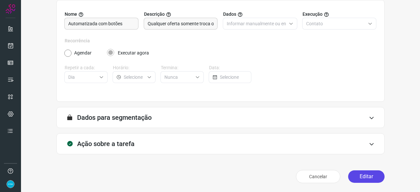
click at [358, 180] on button "Editar" at bounding box center [366, 176] width 36 height 12
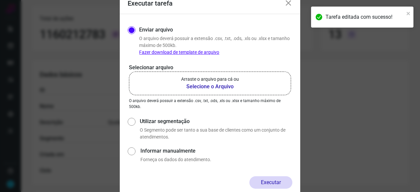
click at [201, 88] on b "Selecione o Arquivo" at bounding box center [210, 87] width 58 height 8
click at [0, 0] on input "Arraste o arquivo para cá ou Selecione o Arquivo" at bounding box center [0, 0] width 0 height 0
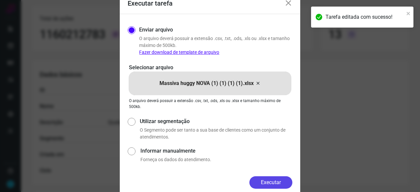
click at [267, 184] on button "Executar" at bounding box center [271, 182] width 43 height 12
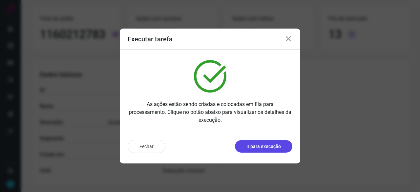
click at [277, 146] on p "Ir para execução" at bounding box center [264, 146] width 34 height 7
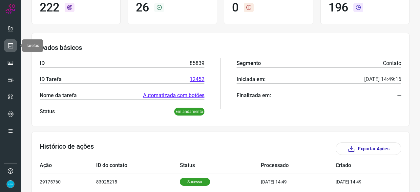
click at [13, 42] on link at bounding box center [10, 45] width 13 height 13
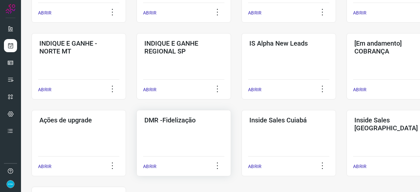
click at [152, 167] on p "ABRIR" at bounding box center [149, 166] width 13 height 7
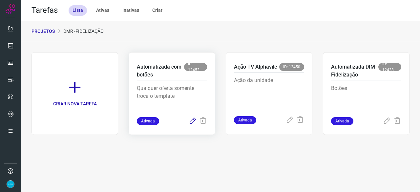
click at [192, 122] on icon at bounding box center [193, 121] width 8 height 8
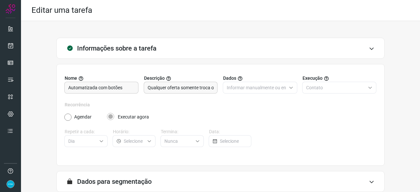
scroll to position [64, 0]
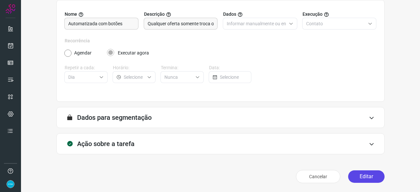
click at [359, 176] on button "Editar" at bounding box center [366, 176] width 36 height 12
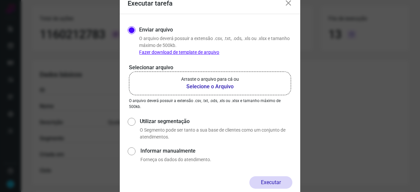
click at [210, 85] on b "Selecione o Arquivo" at bounding box center [210, 87] width 58 height 8
click at [0, 0] on input "Arraste o arquivo para cá ou Selecione o Arquivo" at bounding box center [0, 0] width 0 height 0
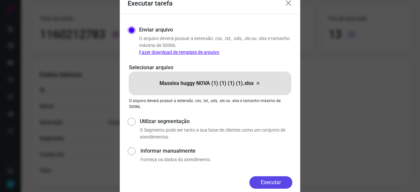
click at [275, 184] on button "Executar" at bounding box center [271, 182] width 43 height 12
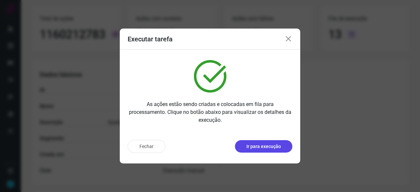
click at [255, 148] on p "Ir para execução" at bounding box center [264, 146] width 34 height 7
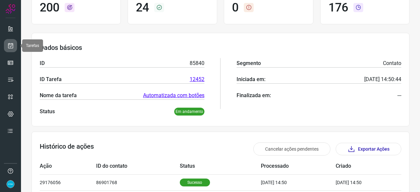
click at [11, 40] on link at bounding box center [10, 45] width 13 height 13
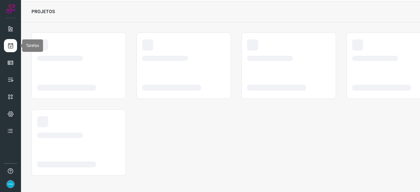
scroll to position [20, 0]
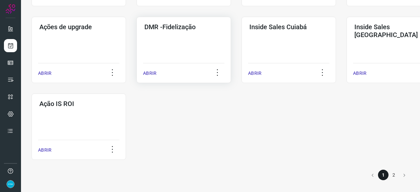
click at [152, 72] on p "ABRIR" at bounding box center [149, 73] width 13 height 7
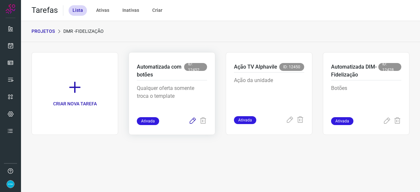
click at [192, 122] on icon at bounding box center [193, 121] width 8 height 8
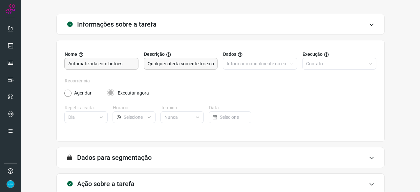
scroll to position [64, 0]
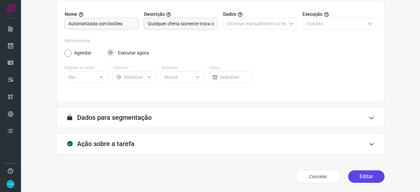
click at [369, 175] on button "Editar" at bounding box center [366, 176] width 36 height 12
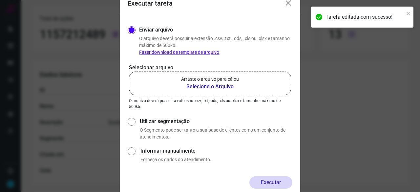
click at [205, 85] on b "Selecione o Arquivo" at bounding box center [210, 87] width 58 height 8
click at [0, 0] on input "Arraste o arquivo para cá ou Selecione o Arquivo" at bounding box center [0, 0] width 0 height 0
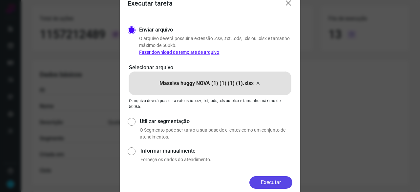
click at [286, 181] on button "Executar" at bounding box center [271, 182] width 43 height 12
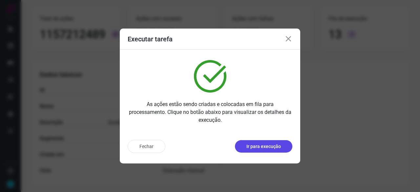
click at [255, 146] on p "Ir para execução" at bounding box center [264, 146] width 34 height 7
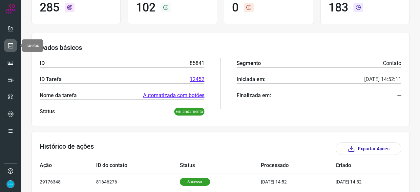
click at [11, 44] on icon at bounding box center [10, 45] width 7 height 7
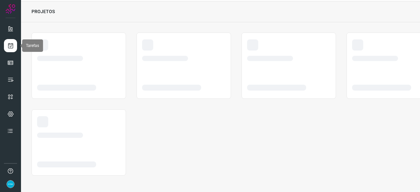
scroll to position [20, 0]
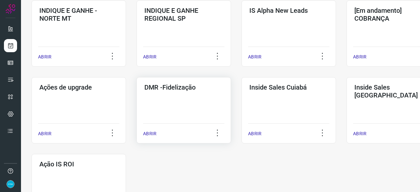
click at [155, 133] on p "ABRIR" at bounding box center [149, 133] width 13 height 7
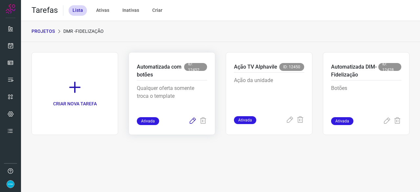
click at [190, 121] on icon at bounding box center [193, 121] width 8 height 8
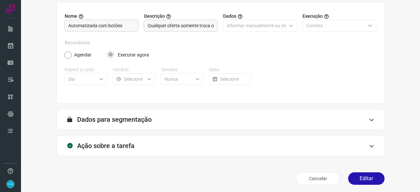
scroll to position [64, 0]
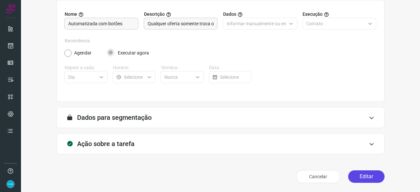
click at [367, 173] on button "Editar" at bounding box center [366, 176] width 36 height 12
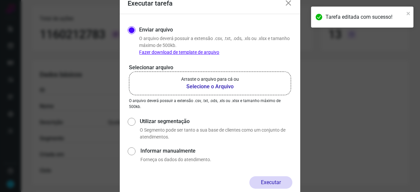
click at [216, 86] on b "Selecione o Arquivo" at bounding box center [210, 87] width 58 height 8
click at [0, 0] on input "Arraste o arquivo para cá ou Selecione o Arquivo" at bounding box center [0, 0] width 0 height 0
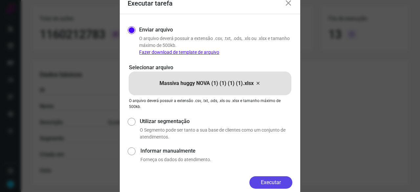
click at [265, 181] on button "Executar" at bounding box center [271, 182] width 43 height 12
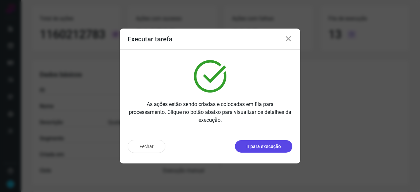
click at [262, 148] on p "Ir para execução" at bounding box center [264, 146] width 34 height 7
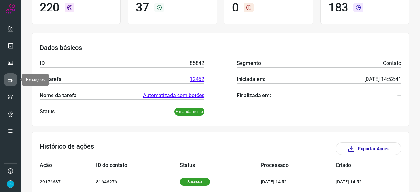
click at [12, 82] on icon at bounding box center [10, 80] width 7 height 7
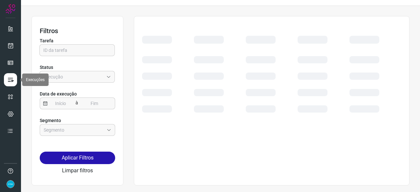
scroll to position [15, 0]
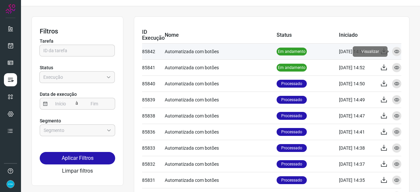
click at [394, 50] on icon at bounding box center [396, 51] width 5 height 5
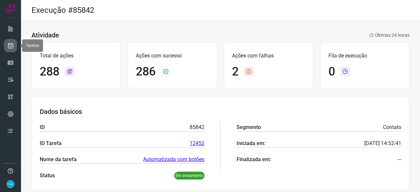
click at [8, 44] on icon at bounding box center [10, 45] width 7 height 7
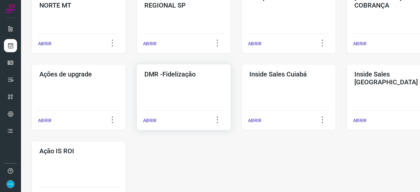
click at [155, 120] on p "ABRIR" at bounding box center [149, 120] width 13 height 7
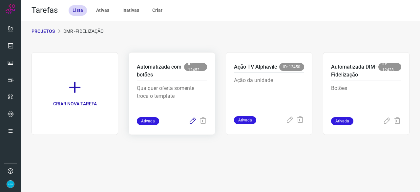
click at [190, 121] on icon at bounding box center [193, 121] width 8 height 8
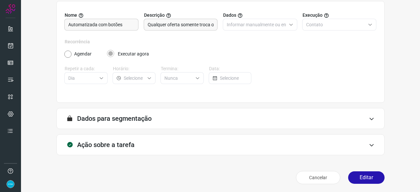
scroll to position [64, 0]
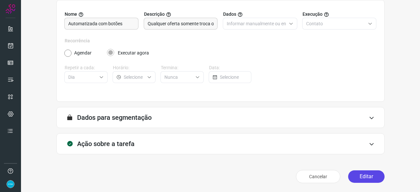
click at [357, 180] on button "Editar" at bounding box center [366, 176] width 36 height 12
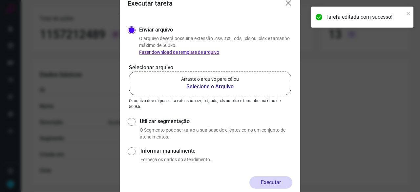
click at [210, 83] on b "Selecione o Arquivo" at bounding box center [210, 87] width 58 height 8
click at [0, 0] on input "Arraste o arquivo para cá ou Selecione o Arquivo" at bounding box center [0, 0] width 0 height 0
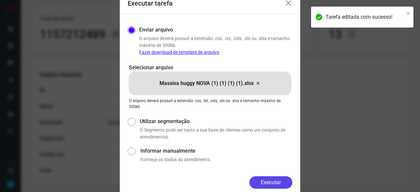
click at [273, 180] on button "Executar" at bounding box center [271, 182] width 43 height 12
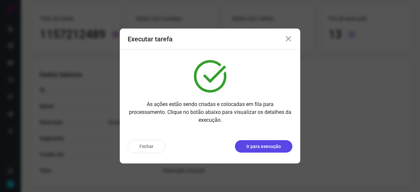
click at [270, 148] on p "Ir para execução" at bounding box center [264, 146] width 34 height 7
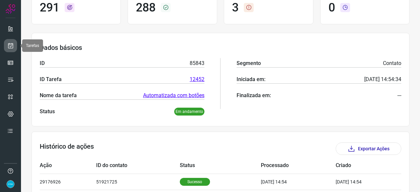
click at [13, 45] on icon at bounding box center [10, 45] width 7 height 7
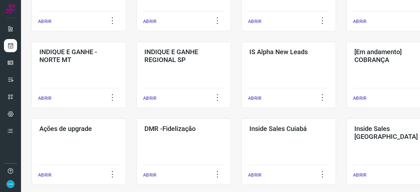
scroll to position [315, 0]
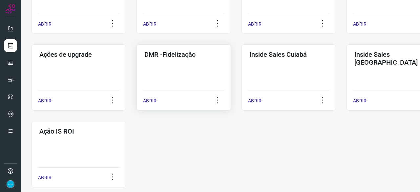
click at [148, 97] on div "ABRIR" at bounding box center [183, 99] width 81 height 16
click at [151, 101] on p "ABRIR" at bounding box center [149, 101] width 13 height 7
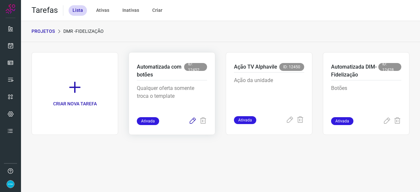
click at [192, 120] on icon at bounding box center [193, 121] width 8 height 8
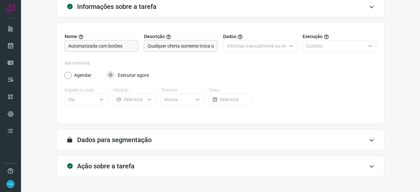
scroll to position [64, 0]
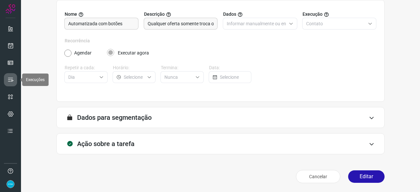
click at [11, 79] on icon at bounding box center [10, 80] width 7 height 7
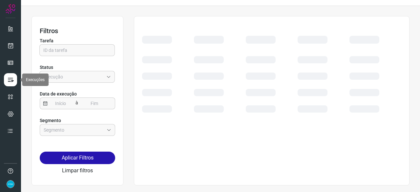
scroll to position [15, 0]
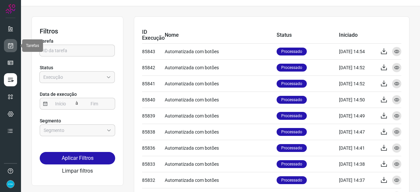
click at [13, 42] on link at bounding box center [10, 45] width 13 height 13
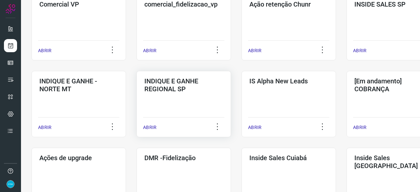
scroll to position [245, 0]
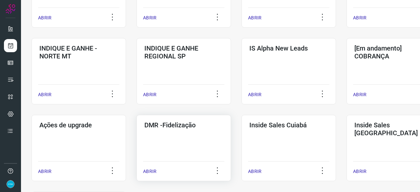
click at [148, 170] on p "ABRIR" at bounding box center [149, 171] width 13 height 7
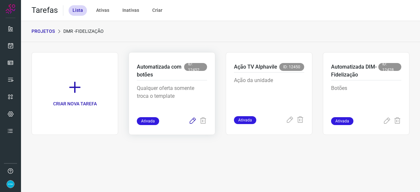
click at [194, 120] on icon at bounding box center [193, 121] width 8 height 8
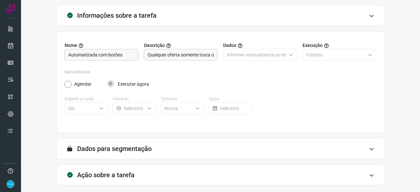
scroll to position [64, 0]
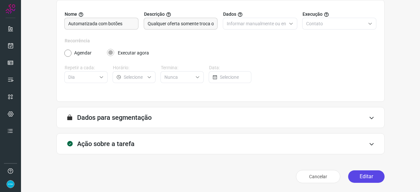
click at [368, 179] on button "Editar" at bounding box center [366, 176] width 36 height 12
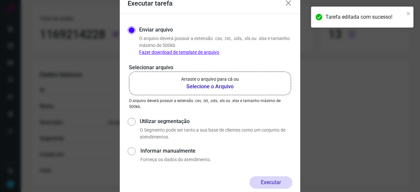
click at [212, 88] on b "Selecione o Arquivo" at bounding box center [210, 87] width 58 height 8
click at [0, 0] on input "Arraste o arquivo para cá ou Selecione o Arquivo" at bounding box center [0, 0] width 0 height 0
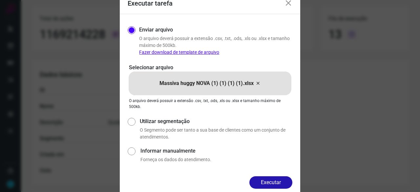
click at [294, 180] on div "Executar" at bounding box center [210, 187] width 181 height 23
click at [287, 181] on button "Executar" at bounding box center [271, 182] width 43 height 12
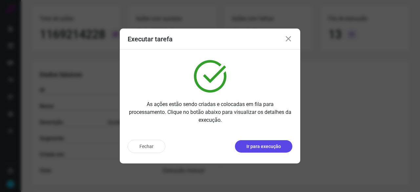
click at [264, 145] on p "Ir para execução" at bounding box center [264, 146] width 34 height 7
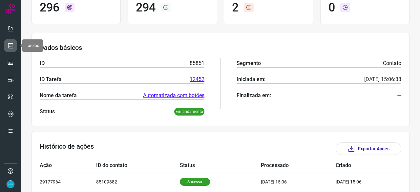
click at [6, 43] on link at bounding box center [10, 45] width 13 height 13
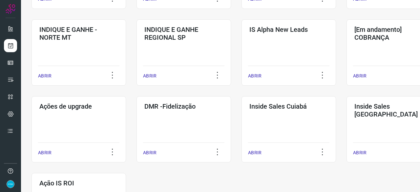
scroll to position [343, 0]
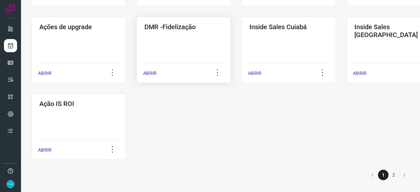
click at [153, 74] on p "ABRIR" at bounding box center [149, 73] width 13 height 7
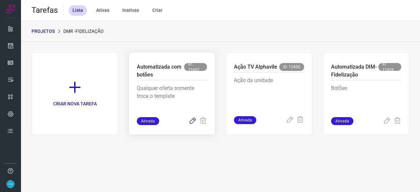
click at [192, 121] on icon at bounding box center [193, 121] width 8 height 8
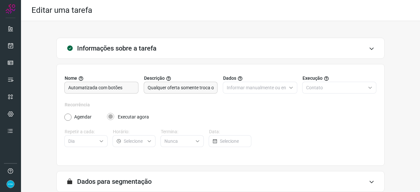
scroll to position [64, 0]
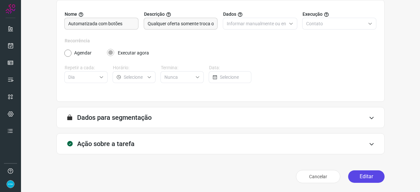
click at [355, 177] on button "Editar" at bounding box center [366, 176] width 36 height 12
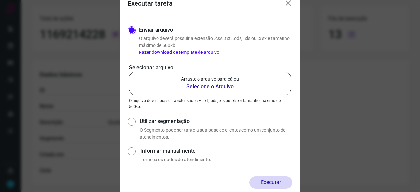
click at [191, 85] on b "Selecione o Arquivo" at bounding box center [210, 87] width 58 height 8
click at [0, 0] on input "Arraste o arquivo para cá ou Selecione o Arquivo" at bounding box center [0, 0] width 0 height 0
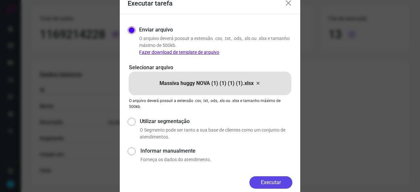
click at [265, 180] on button "Executar" at bounding box center [271, 182] width 43 height 12
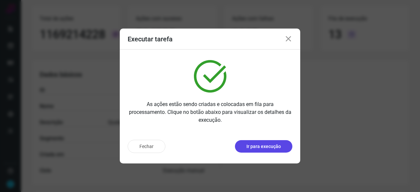
click at [263, 149] on p "Ir para execução" at bounding box center [264, 146] width 34 height 7
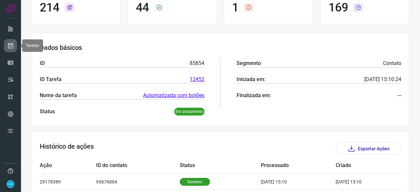
click at [11, 45] on icon at bounding box center [10, 45] width 7 height 7
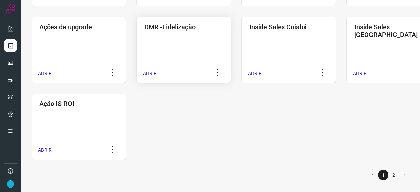
click at [147, 73] on p "ABRIR" at bounding box center [149, 73] width 13 height 7
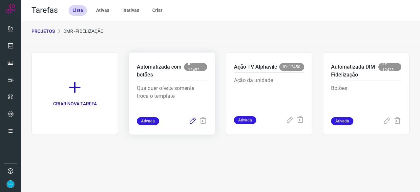
click at [193, 122] on icon at bounding box center [193, 121] width 8 height 8
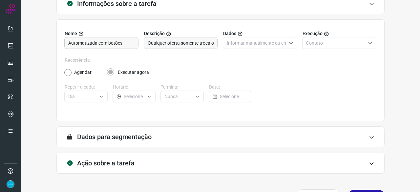
scroll to position [64, 0]
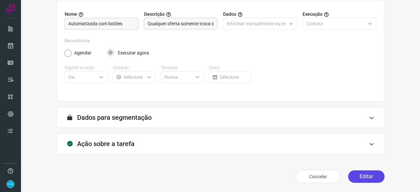
click at [356, 175] on button "Editar" at bounding box center [366, 176] width 36 height 12
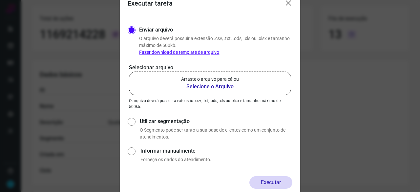
click at [203, 88] on b "Selecione o Arquivo" at bounding box center [210, 87] width 58 height 8
click at [0, 0] on input "Arraste o arquivo para cá ou Selecione o Arquivo" at bounding box center [0, 0] width 0 height 0
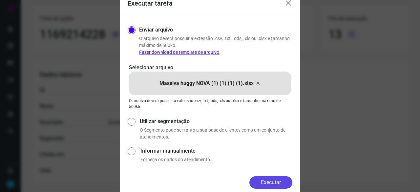
click at [279, 182] on button "Executar" at bounding box center [271, 182] width 43 height 12
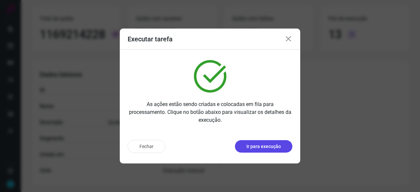
click at [263, 146] on p "Ir para execução" at bounding box center [264, 146] width 34 height 7
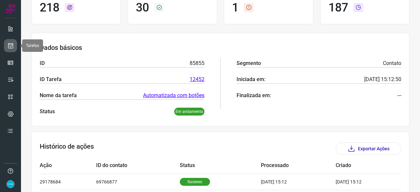
click at [12, 44] on icon at bounding box center [10, 45] width 7 height 7
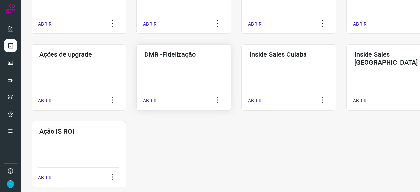
click at [149, 99] on p "ABRIR" at bounding box center [149, 101] width 13 height 7
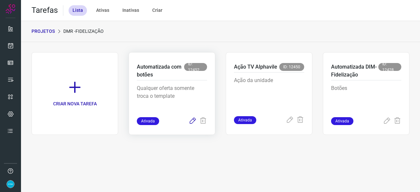
click at [191, 120] on icon at bounding box center [193, 121] width 8 height 8
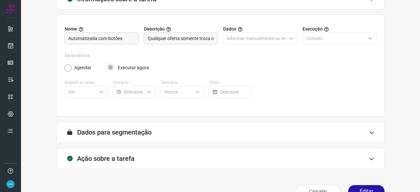
scroll to position [64, 0]
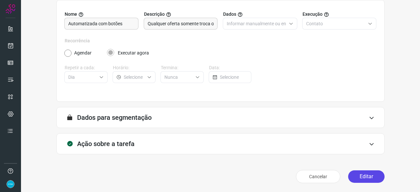
click at [371, 173] on button "Editar" at bounding box center [366, 176] width 36 height 12
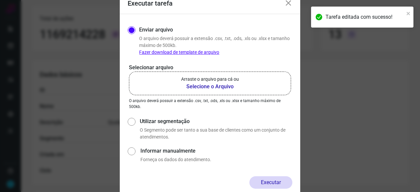
click at [193, 88] on b "Selecione o Arquivo" at bounding box center [210, 87] width 58 height 8
click at [0, 0] on input "Arraste o arquivo para cá ou Selecione o Arquivo" at bounding box center [0, 0] width 0 height 0
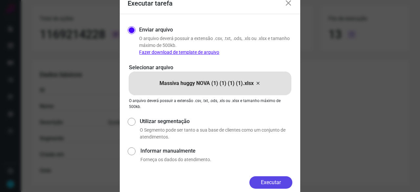
click at [289, 183] on button "Executar" at bounding box center [271, 182] width 43 height 12
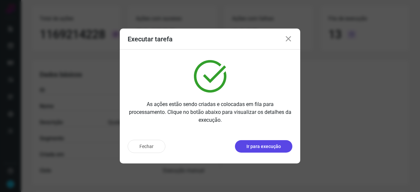
click at [276, 145] on p "Ir para execução" at bounding box center [264, 146] width 34 height 7
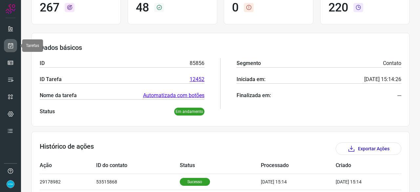
click at [11, 44] on icon at bounding box center [10, 45] width 7 height 7
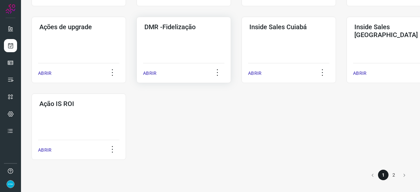
click at [149, 73] on p "ABRIR" at bounding box center [149, 73] width 13 height 7
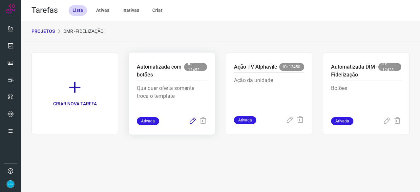
click at [192, 119] on icon at bounding box center [193, 121] width 8 height 8
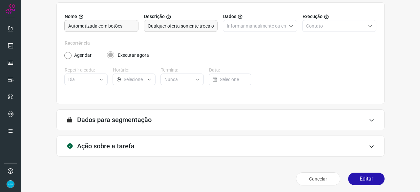
scroll to position [64, 0]
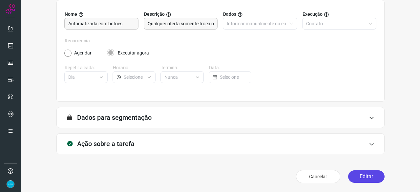
click at [362, 175] on button "Editar" at bounding box center [366, 176] width 36 height 12
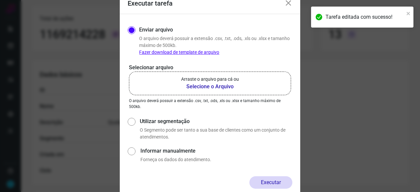
click at [208, 87] on b "Selecione o Arquivo" at bounding box center [210, 87] width 58 height 8
click at [0, 0] on input "Arraste o arquivo para cá ou Selecione o Arquivo" at bounding box center [0, 0] width 0 height 0
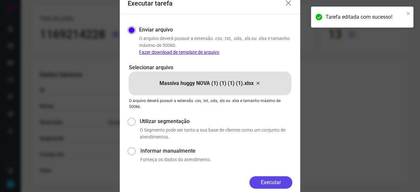
click at [278, 179] on button "Executar" at bounding box center [271, 182] width 43 height 12
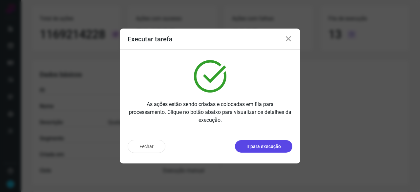
click at [264, 144] on p "Ir para execução" at bounding box center [264, 146] width 34 height 7
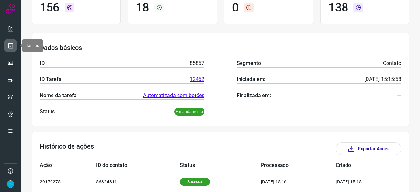
click at [9, 46] on icon at bounding box center [10, 45] width 7 height 7
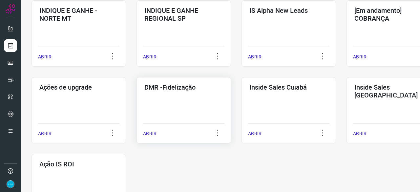
click at [153, 133] on p "ABRIR" at bounding box center [149, 133] width 13 height 7
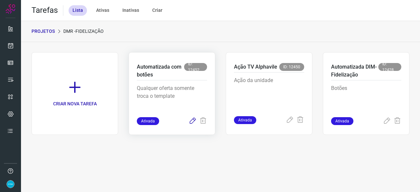
click at [192, 120] on icon at bounding box center [193, 121] width 8 height 8
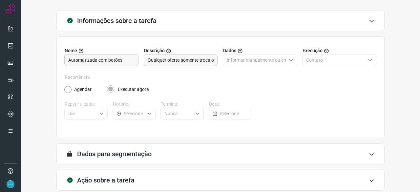
scroll to position [64, 0]
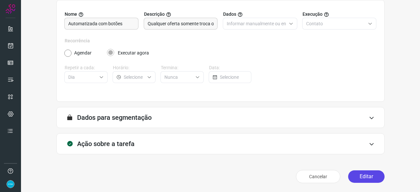
click at [362, 175] on button "Editar" at bounding box center [366, 176] width 36 height 12
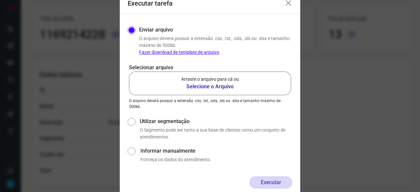
click at [195, 87] on b "Selecione o Arquivo" at bounding box center [210, 87] width 58 height 8
click at [0, 0] on input "Arraste o arquivo para cá ou Selecione o Arquivo" at bounding box center [0, 0] width 0 height 0
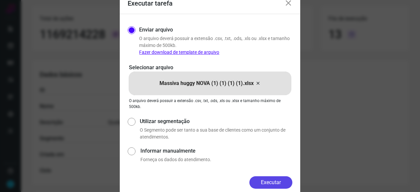
click at [268, 183] on button "Executar" at bounding box center [271, 182] width 43 height 12
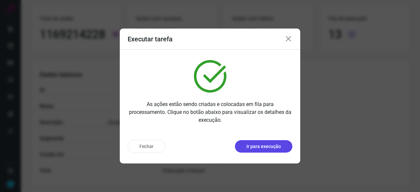
click at [259, 146] on p "Ir para execução" at bounding box center [264, 146] width 34 height 7
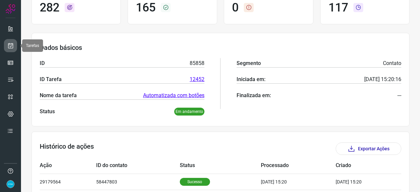
click at [11, 44] on icon at bounding box center [10, 45] width 7 height 7
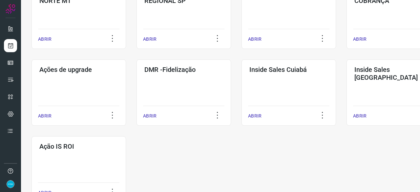
scroll to position [315, 0]
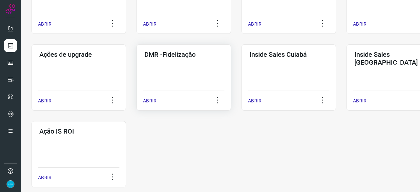
click at [157, 101] on div "ABRIR" at bounding box center [183, 99] width 81 height 16
click at [149, 102] on p "ABRIR" at bounding box center [149, 101] width 13 height 7
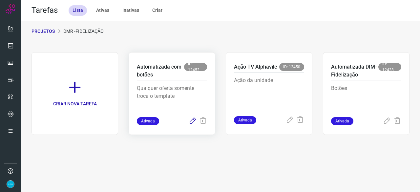
click at [192, 122] on icon at bounding box center [193, 121] width 8 height 8
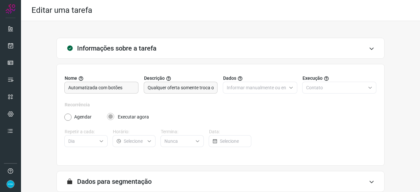
scroll to position [64, 0]
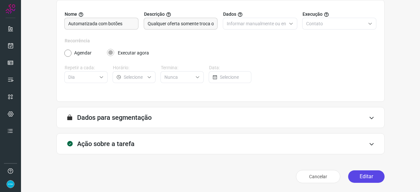
click at [368, 178] on button "Editar" at bounding box center [366, 176] width 36 height 12
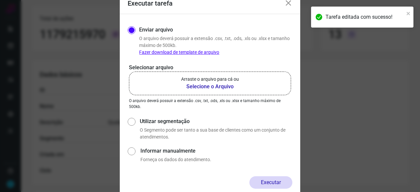
click at [214, 87] on b "Selecione o Arquivo" at bounding box center [210, 87] width 58 height 8
click at [0, 0] on input "Arraste o arquivo para cá ou Selecione o Arquivo" at bounding box center [0, 0] width 0 height 0
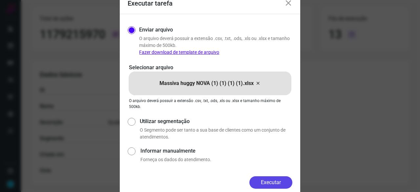
click at [269, 177] on button "Executar" at bounding box center [271, 182] width 43 height 12
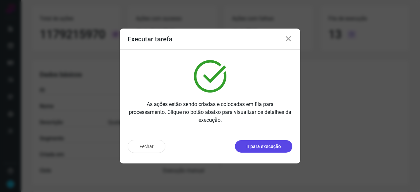
click at [256, 147] on p "Ir para execução" at bounding box center [264, 146] width 34 height 7
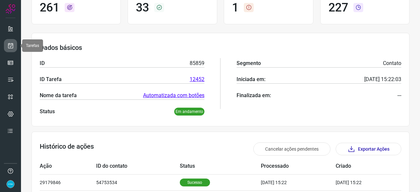
click at [11, 47] on icon at bounding box center [10, 45] width 7 height 7
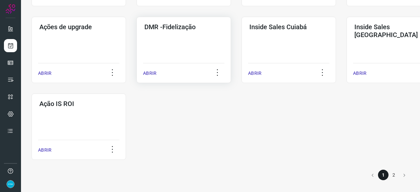
click at [153, 70] on p "ABRIR" at bounding box center [149, 73] width 13 height 7
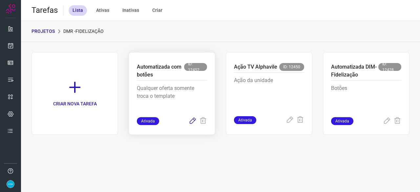
click at [194, 121] on icon at bounding box center [193, 121] width 8 height 8
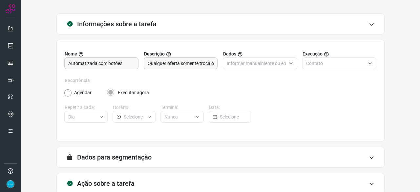
scroll to position [64, 0]
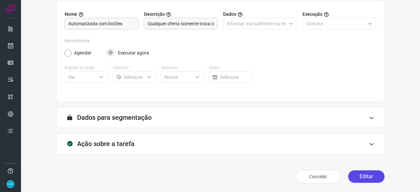
click at [359, 177] on button "Editar" at bounding box center [366, 176] width 36 height 12
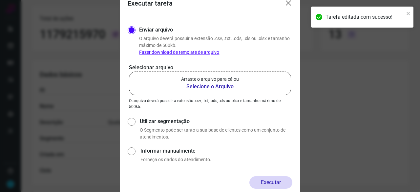
click at [217, 86] on b "Selecione o Arquivo" at bounding box center [210, 87] width 58 height 8
click at [0, 0] on input "Arraste o arquivo para cá ou Selecione o Arquivo" at bounding box center [0, 0] width 0 height 0
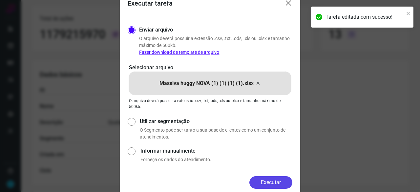
click at [271, 187] on button "Executar" at bounding box center [271, 182] width 43 height 12
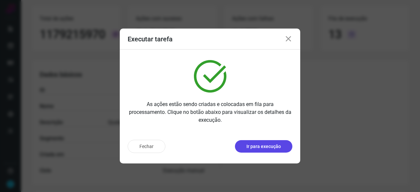
click at [272, 149] on p "Ir para execução" at bounding box center [264, 146] width 34 height 7
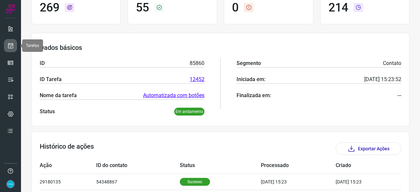
click at [10, 48] on icon at bounding box center [10, 45] width 7 height 7
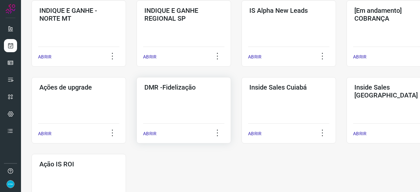
click at [151, 134] on p "ABRIR" at bounding box center [149, 133] width 13 height 7
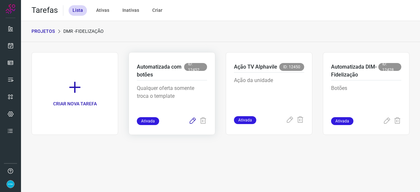
click at [192, 121] on icon at bounding box center [193, 121] width 8 height 8
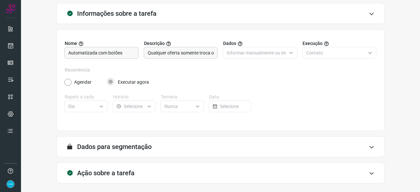
scroll to position [64, 0]
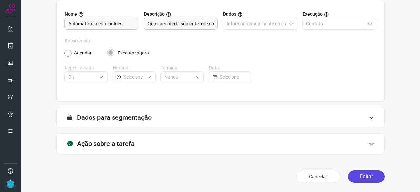
click at [359, 174] on button "Editar" at bounding box center [366, 176] width 36 height 12
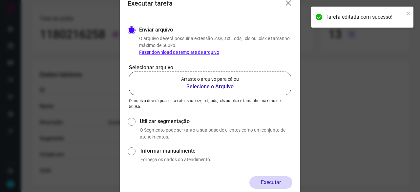
click at [194, 87] on b "Selecione o Arquivo" at bounding box center [210, 87] width 58 height 8
click at [0, 0] on input "Arraste o arquivo para cá ou Selecione o Arquivo" at bounding box center [0, 0] width 0 height 0
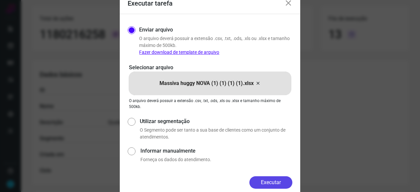
click at [266, 181] on button "Executar" at bounding box center [271, 182] width 43 height 12
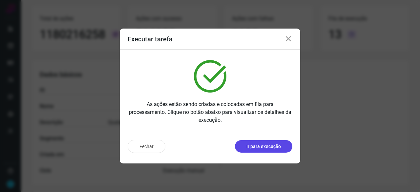
click at [269, 146] on p "Ir para execução" at bounding box center [264, 146] width 34 height 7
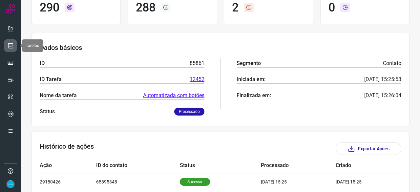
click at [9, 45] on icon at bounding box center [10, 45] width 7 height 7
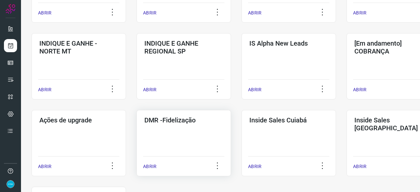
click at [149, 167] on p "ABRIR" at bounding box center [149, 166] width 13 height 7
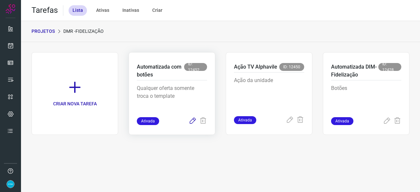
click at [193, 119] on icon at bounding box center [193, 121] width 8 height 8
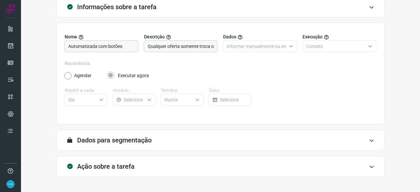
scroll to position [64, 0]
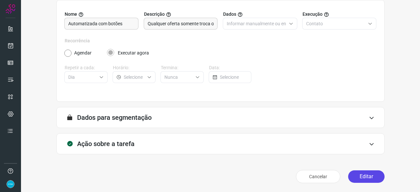
click at [353, 176] on button "Editar" at bounding box center [366, 176] width 36 height 12
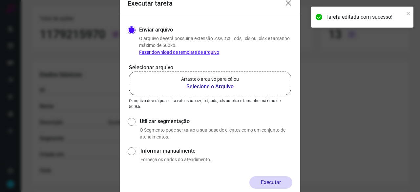
click at [202, 85] on b "Selecione o Arquivo" at bounding box center [210, 87] width 58 height 8
click at [0, 0] on input "Arraste o arquivo para cá ou Selecione o Arquivo" at bounding box center [0, 0] width 0 height 0
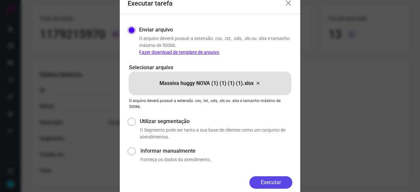
click at [282, 182] on button "Executar" at bounding box center [271, 182] width 43 height 12
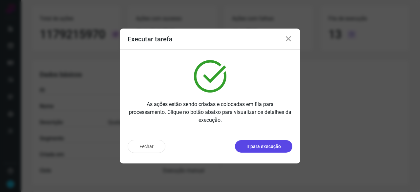
click at [270, 149] on p "Ir para execução" at bounding box center [264, 146] width 34 height 7
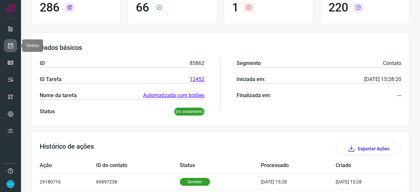
click at [11, 43] on icon at bounding box center [10, 45] width 7 height 7
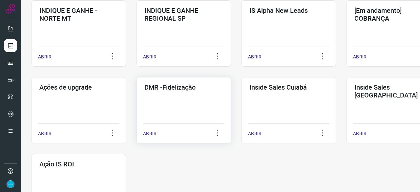
click at [147, 133] on p "ABRIR" at bounding box center [149, 133] width 13 height 7
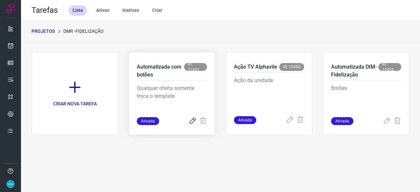
click at [193, 120] on icon at bounding box center [193, 121] width 8 height 8
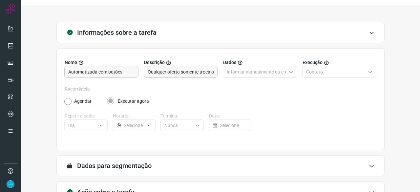
scroll to position [64, 0]
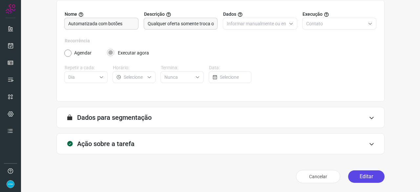
click at [367, 177] on button "Editar" at bounding box center [366, 176] width 36 height 12
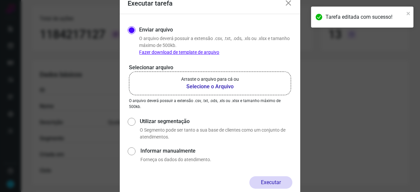
click at [194, 85] on b "Selecione o Arquivo" at bounding box center [210, 87] width 58 height 8
click at [0, 0] on input "Arraste o arquivo para cá ou Selecione o Arquivo" at bounding box center [0, 0] width 0 height 0
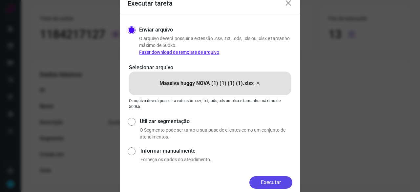
click at [269, 181] on button "Executar" at bounding box center [271, 182] width 43 height 12
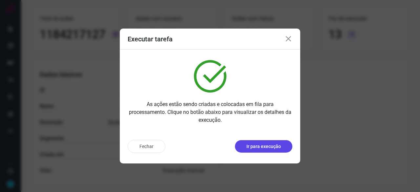
click at [266, 146] on p "Ir para execução" at bounding box center [264, 146] width 34 height 7
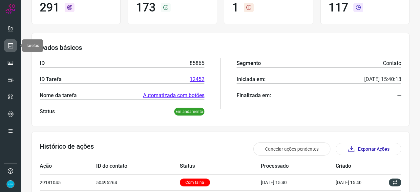
click at [9, 45] on icon at bounding box center [10, 45] width 7 height 7
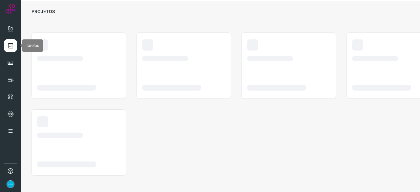
scroll to position [20, 0]
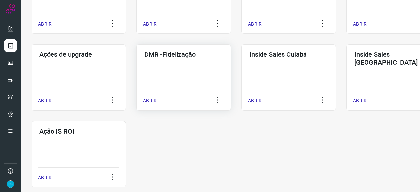
click at [150, 100] on p "ABRIR" at bounding box center [149, 101] width 13 height 7
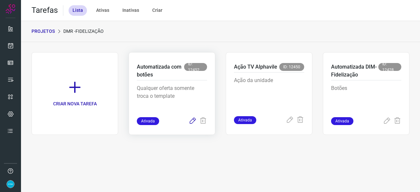
click at [195, 120] on icon at bounding box center [193, 121] width 8 height 8
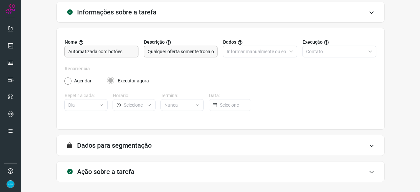
scroll to position [64, 0]
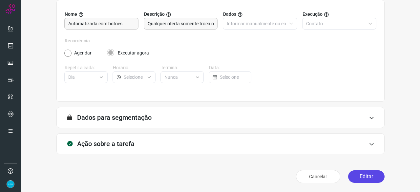
click at [370, 179] on button "Editar" at bounding box center [366, 176] width 36 height 12
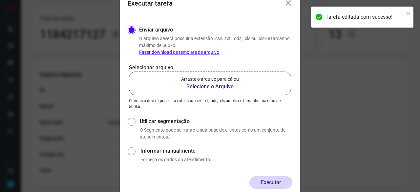
click at [205, 87] on b "Selecione o Arquivo" at bounding box center [210, 87] width 58 height 8
click at [0, 0] on input "Arraste o arquivo para cá ou Selecione o Arquivo" at bounding box center [0, 0] width 0 height 0
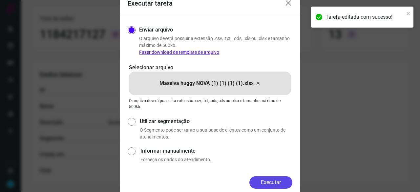
click at [271, 185] on button "Executar" at bounding box center [271, 182] width 43 height 12
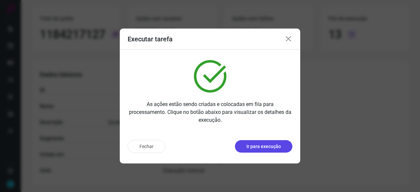
click at [250, 144] on p "Ir para execução" at bounding box center [264, 146] width 34 height 7
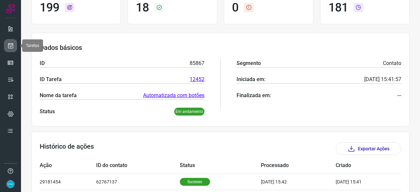
click at [14, 44] on link at bounding box center [10, 45] width 13 height 13
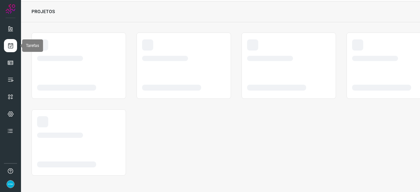
scroll to position [20, 0]
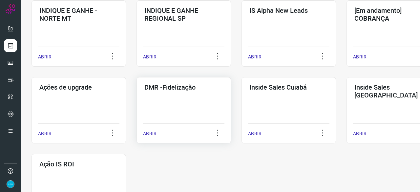
click at [148, 135] on p "ABRIR" at bounding box center [149, 133] width 13 height 7
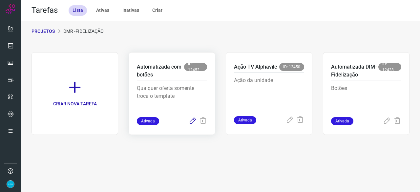
click at [192, 121] on icon at bounding box center [193, 121] width 8 height 8
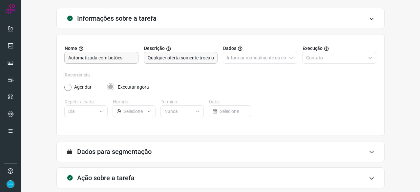
scroll to position [64, 0]
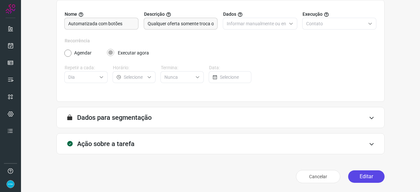
click at [357, 179] on button "Editar" at bounding box center [366, 176] width 36 height 12
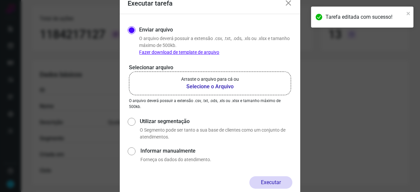
click at [204, 88] on b "Selecione o Arquivo" at bounding box center [210, 87] width 58 height 8
click at [0, 0] on input "Arraste o arquivo para cá ou Selecione o Arquivo" at bounding box center [0, 0] width 0 height 0
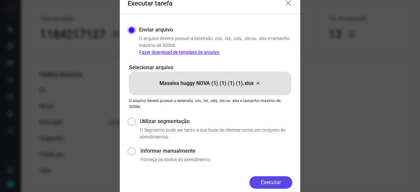
click at [285, 183] on button "Executar" at bounding box center [271, 182] width 43 height 12
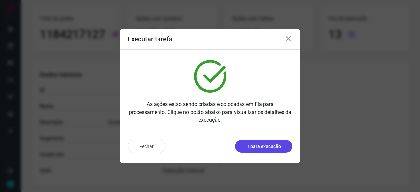
click at [265, 146] on p "Ir para execução" at bounding box center [264, 146] width 34 height 7
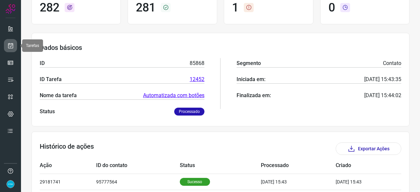
click at [8, 45] on icon at bounding box center [10, 45] width 7 height 7
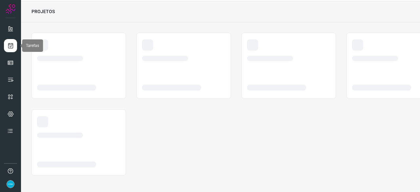
scroll to position [20, 0]
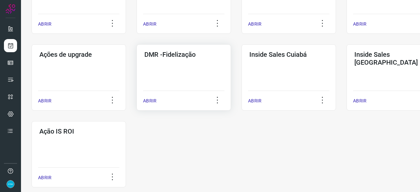
click at [149, 103] on p "ABRIR" at bounding box center [149, 101] width 13 height 7
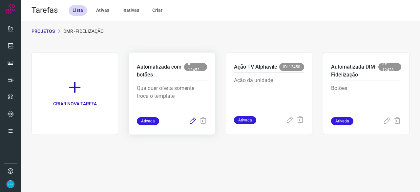
click at [194, 121] on icon at bounding box center [193, 121] width 8 height 8
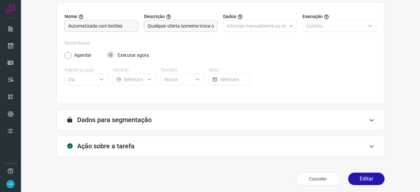
scroll to position [64, 0]
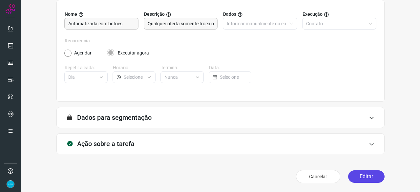
click at [353, 178] on button "Editar" at bounding box center [366, 176] width 36 height 12
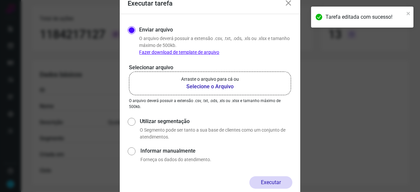
click at [206, 87] on b "Selecione o Arquivo" at bounding box center [210, 87] width 58 height 8
click at [0, 0] on input "Arraste o arquivo para cá ou Selecione o Arquivo" at bounding box center [0, 0] width 0 height 0
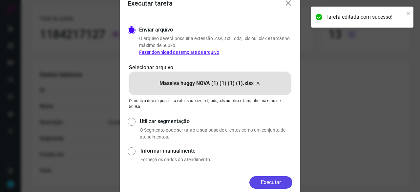
click at [276, 184] on button "Executar" at bounding box center [271, 182] width 43 height 12
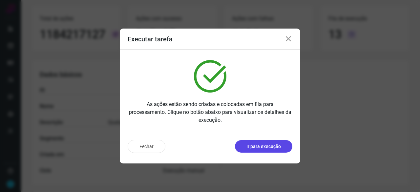
click at [273, 150] on button "Ir para execução" at bounding box center [263, 146] width 57 height 12
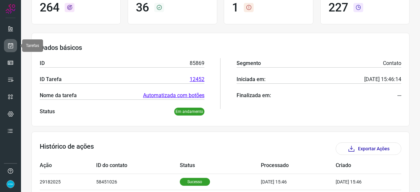
click at [11, 46] on icon at bounding box center [10, 45] width 7 height 7
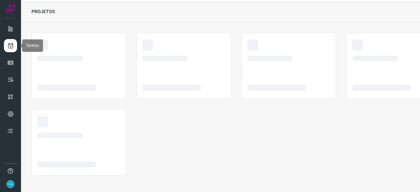
scroll to position [20, 0]
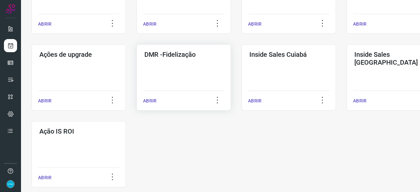
click at [151, 102] on p "ABRIR" at bounding box center [149, 101] width 13 height 7
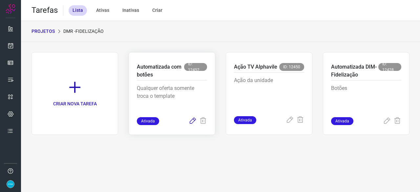
click at [193, 121] on icon at bounding box center [193, 121] width 8 height 8
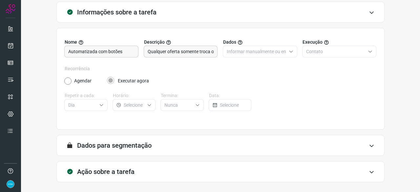
scroll to position [64, 0]
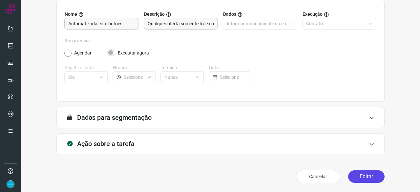
click at [363, 180] on button "Editar" at bounding box center [366, 176] width 36 height 12
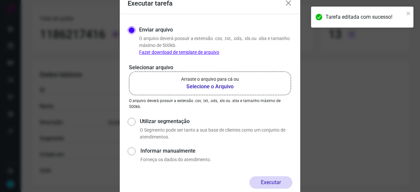
click at [207, 88] on b "Selecione o Arquivo" at bounding box center [210, 87] width 58 height 8
click at [0, 0] on input "Arraste o arquivo para cá ou Selecione o Arquivo" at bounding box center [0, 0] width 0 height 0
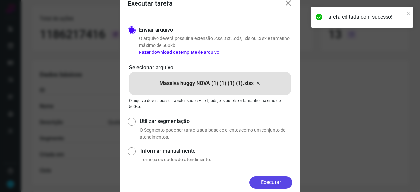
click at [282, 180] on button "Executar" at bounding box center [271, 182] width 43 height 12
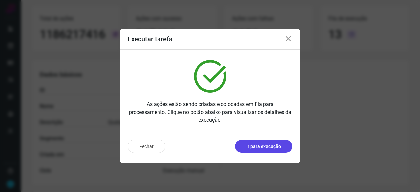
click at [268, 148] on p "Ir para execução" at bounding box center [264, 146] width 34 height 7
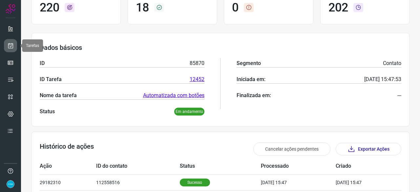
click at [12, 46] on icon at bounding box center [10, 45] width 7 height 7
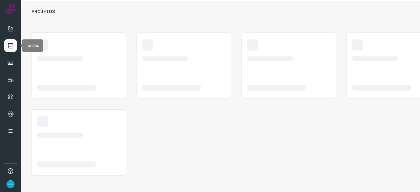
scroll to position [20, 0]
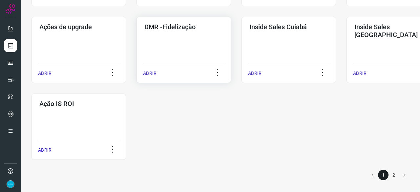
click at [150, 74] on p "ABRIR" at bounding box center [149, 73] width 13 height 7
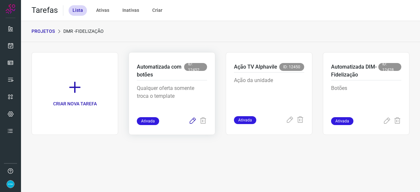
click at [192, 123] on icon at bounding box center [193, 121] width 8 height 8
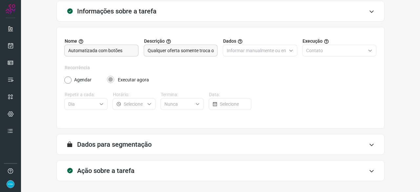
scroll to position [64, 0]
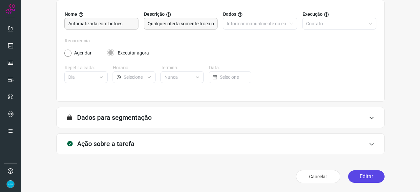
click at [354, 172] on button "Editar" at bounding box center [366, 176] width 36 height 12
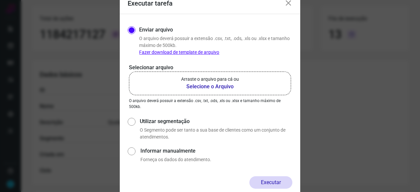
click at [199, 85] on b "Selecione o Arquivo" at bounding box center [210, 87] width 58 height 8
click at [0, 0] on input "Arraste o arquivo para cá ou Selecione o Arquivo" at bounding box center [0, 0] width 0 height 0
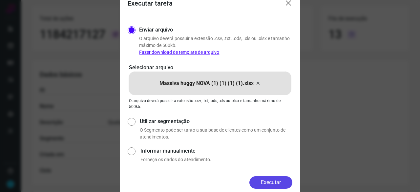
click at [271, 183] on button "Executar" at bounding box center [271, 182] width 43 height 12
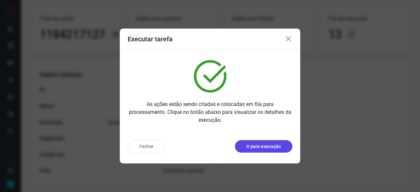
click at [254, 146] on p "Ir para execução" at bounding box center [264, 146] width 34 height 7
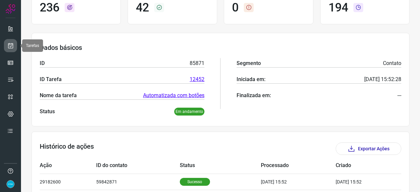
click at [15, 44] on link at bounding box center [10, 45] width 13 height 13
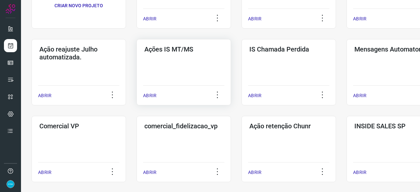
scroll to position [118, 0]
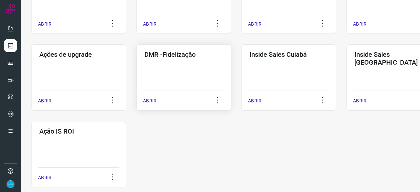
click at [152, 101] on p "ABRIR" at bounding box center [149, 101] width 13 height 7
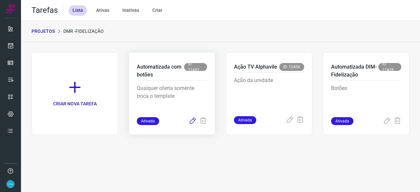
click at [192, 123] on icon at bounding box center [193, 121] width 8 height 8
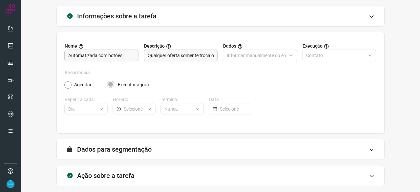
scroll to position [64, 0]
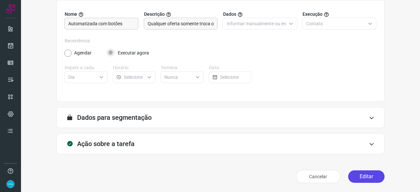
click at [362, 176] on button "Editar" at bounding box center [366, 176] width 36 height 12
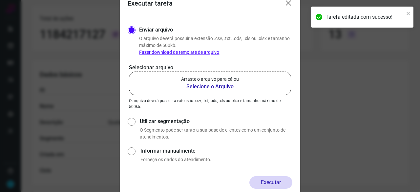
click at [199, 86] on b "Selecione o Arquivo" at bounding box center [210, 87] width 58 height 8
click at [0, 0] on input "Arraste o arquivo para cá ou Selecione o Arquivo" at bounding box center [0, 0] width 0 height 0
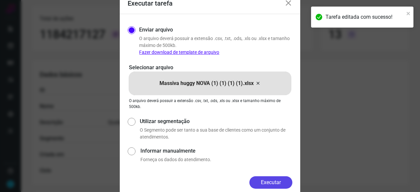
click at [271, 182] on button "Executar" at bounding box center [271, 182] width 43 height 12
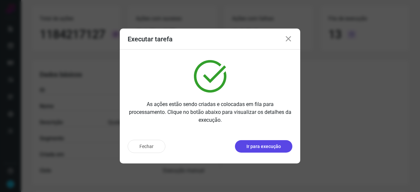
click at [261, 147] on p "Ir para execução" at bounding box center [264, 146] width 34 height 7
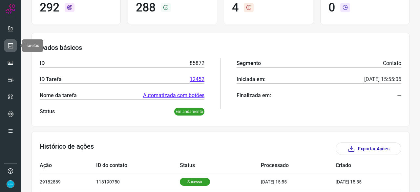
click at [10, 47] on icon at bounding box center [10, 45] width 7 height 7
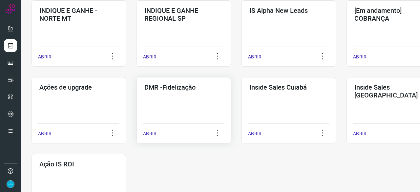
click at [151, 135] on p "ABRIR" at bounding box center [149, 133] width 13 height 7
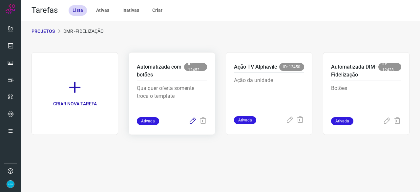
click at [192, 121] on icon at bounding box center [193, 121] width 8 height 8
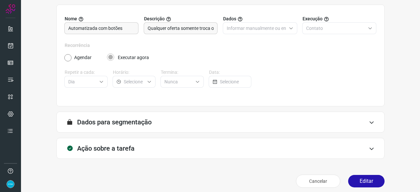
scroll to position [64, 0]
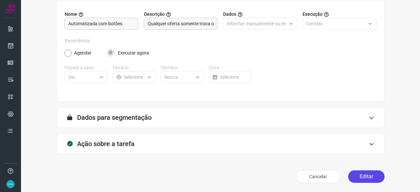
click at [373, 175] on button "Editar" at bounding box center [366, 176] width 36 height 12
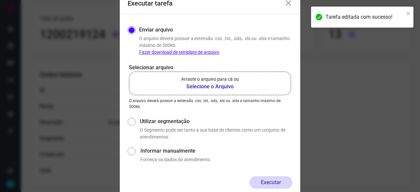
click at [199, 88] on b "Selecione o Arquivo" at bounding box center [210, 87] width 58 height 8
click at [0, 0] on input "Arraste o arquivo para cá ou Selecione o Arquivo" at bounding box center [0, 0] width 0 height 0
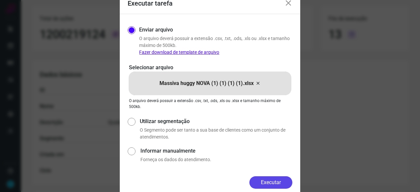
click at [284, 183] on button "Executar" at bounding box center [271, 182] width 43 height 12
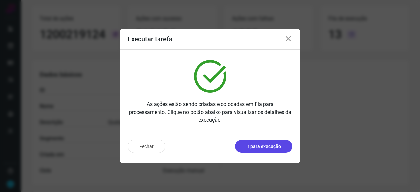
click at [267, 150] on button "Ir para execução" at bounding box center [263, 146] width 57 height 12
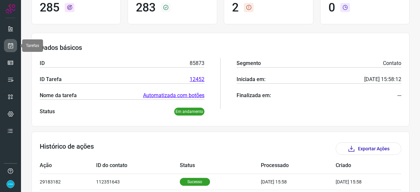
click at [7, 45] on icon at bounding box center [10, 45] width 7 height 7
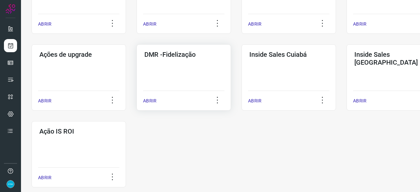
click at [154, 103] on p "ABRIR" at bounding box center [149, 101] width 13 height 7
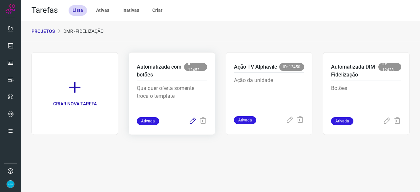
click at [189, 121] on icon at bounding box center [193, 121] width 8 height 8
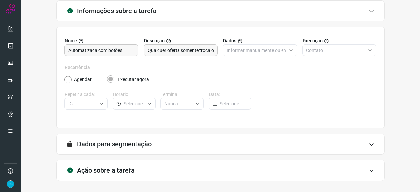
scroll to position [64, 0]
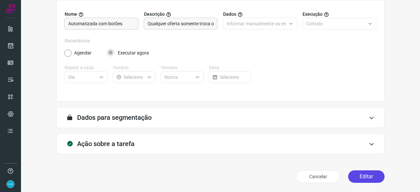
click at [356, 176] on button "Editar" at bounding box center [366, 176] width 36 height 12
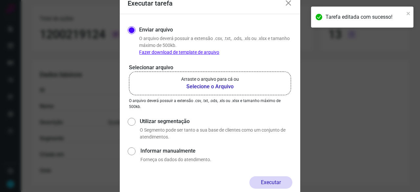
click at [195, 87] on b "Selecione o Arquivo" at bounding box center [210, 87] width 58 height 8
click at [0, 0] on input "Arraste o arquivo para cá ou Selecione o Arquivo" at bounding box center [0, 0] width 0 height 0
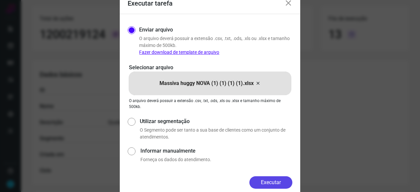
click at [274, 184] on button "Executar" at bounding box center [271, 182] width 43 height 12
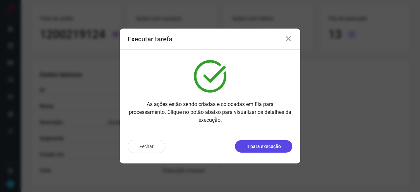
click at [263, 146] on p "Ir para execução" at bounding box center [264, 146] width 34 height 7
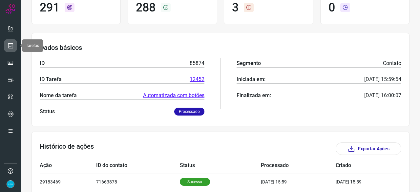
click at [11, 47] on icon at bounding box center [10, 45] width 7 height 7
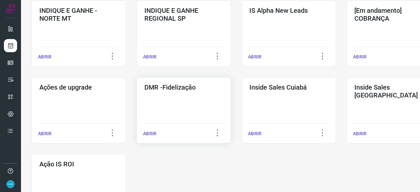
click at [155, 132] on p "ABRIR" at bounding box center [149, 133] width 13 height 7
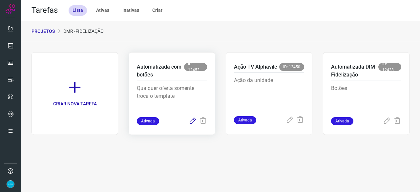
click at [190, 121] on icon at bounding box center [193, 121] width 8 height 8
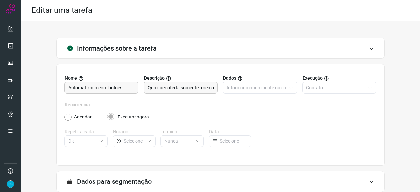
scroll to position [64, 0]
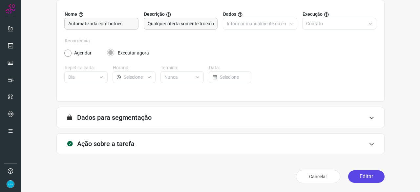
drag, startPoint x: 363, startPoint y: 179, endPoint x: 355, endPoint y: 174, distance: 9.0
click at [363, 179] on button "Editar" at bounding box center [366, 176] width 36 height 12
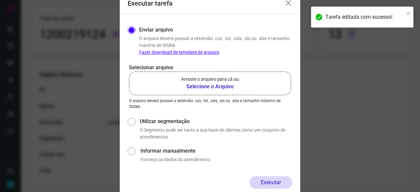
click at [197, 86] on b "Selecione o Arquivo" at bounding box center [210, 87] width 58 height 8
click at [0, 0] on input "Arraste o arquivo para cá ou Selecione o Arquivo" at bounding box center [0, 0] width 0 height 0
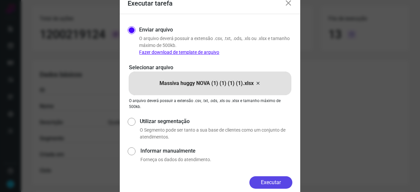
click at [284, 182] on button "Executar" at bounding box center [271, 182] width 43 height 12
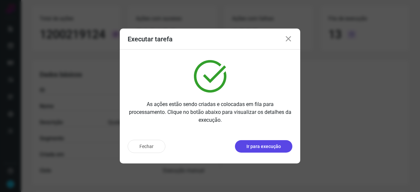
click at [272, 144] on p "Ir para execução" at bounding box center [264, 146] width 34 height 7
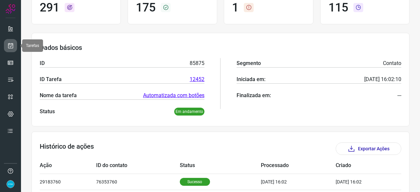
click at [11, 44] on icon at bounding box center [10, 45] width 7 height 7
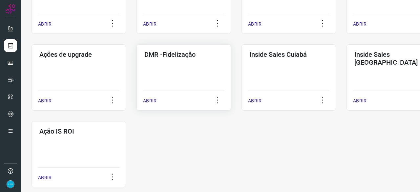
click at [148, 100] on p "ABRIR" at bounding box center [149, 101] width 13 height 7
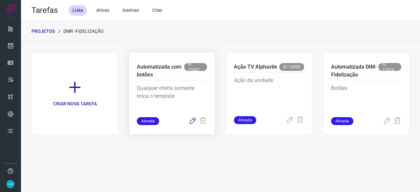
click at [192, 122] on icon at bounding box center [193, 121] width 8 height 8
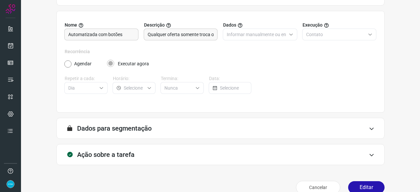
scroll to position [64, 0]
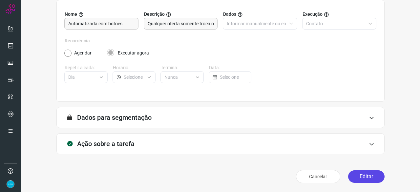
click at [367, 177] on button "Editar" at bounding box center [366, 176] width 36 height 12
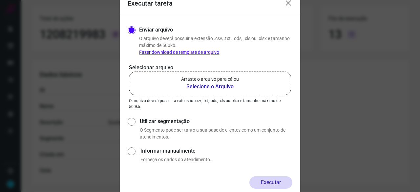
click at [205, 85] on b "Selecione o Arquivo" at bounding box center [210, 87] width 58 height 8
click at [0, 0] on input "Arraste o arquivo para cá ou Selecione o Arquivo" at bounding box center [0, 0] width 0 height 0
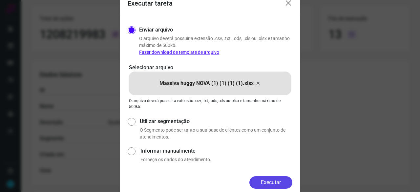
click at [278, 181] on button "Executar" at bounding box center [271, 182] width 43 height 12
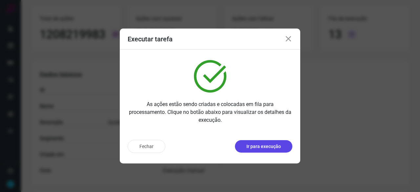
click at [267, 144] on p "Ir para execução" at bounding box center [264, 146] width 34 height 7
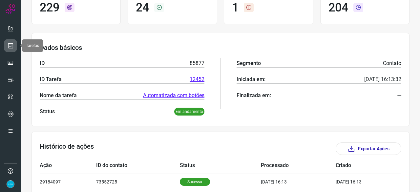
click at [9, 46] on icon at bounding box center [10, 45] width 7 height 7
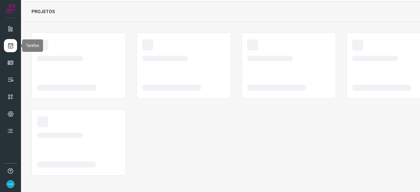
scroll to position [20, 0]
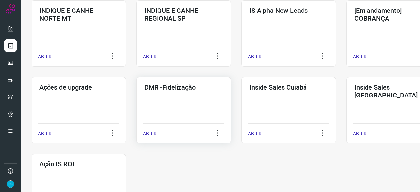
click at [151, 134] on p "ABRIR" at bounding box center [149, 133] width 13 height 7
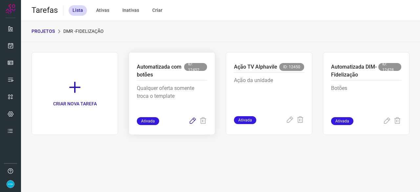
click at [192, 120] on icon at bounding box center [193, 121] width 8 height 8
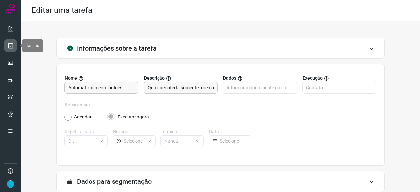
click at [9, 45] on icon at bounding box center [10, 45] width 7 height 7
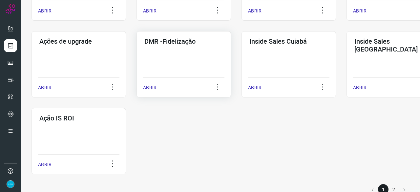
click at [151, 88] on p "ABRIR" at bounding box center [149, 87] width 13 height 7
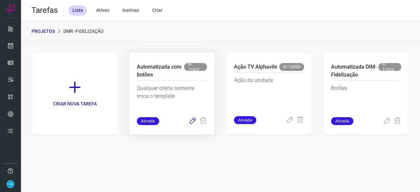
click at [193, 120] on icon at bounding box center [193, 121] width 8 height 8
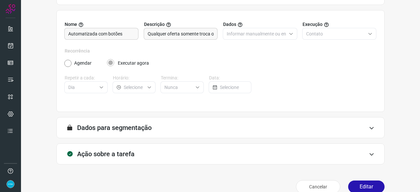
scroll to position [64, 0]
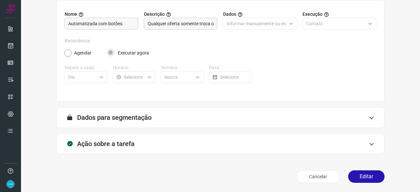
drag, startPoint x: 369, startPoint y: 174, endPoint x: 365, endPoint y: 169, distance: 6.1
click at [369, 173] on button "Editar" at bounding box center [366, 176] width 36 height 12
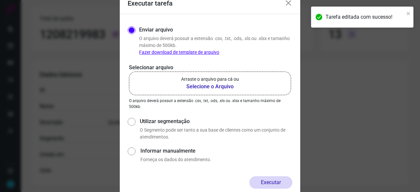
click at [193, 86] on b "Selecione o Arquivo" at bounding box center [210, 87] width 58 height 8
click at [0, 0] on input "Arraste o arquivo para cá ou Selecione o Arquivo" at bounding box center [0, 0] width 0 height 0
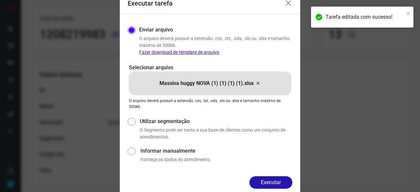
click at [279, 181] on button "Executar" at bounding box center [271, 182] width 43 height 12
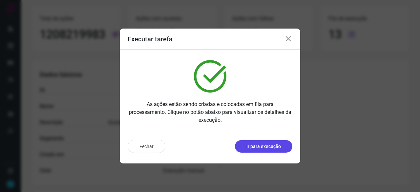
click at [266, 150] on button "Ir para execução" at bounding box center [263, 146] width 57 height 12
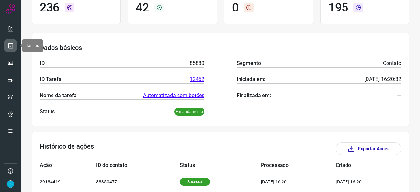
click at [8, 45] on icon at bounding box center [10, 45] width 7 height 7
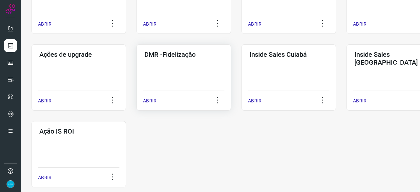
click at [152, 100] on p "ABRIR" at bounding box center [149, 101] width 13 height 7
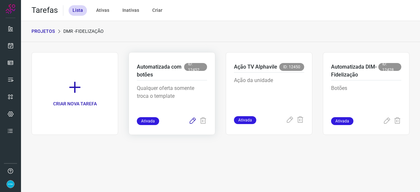
click at [193, 121] on icon at bounding box center [193, 121] width 8 height 8
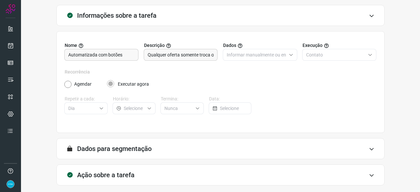
scroll to position [64, 0]
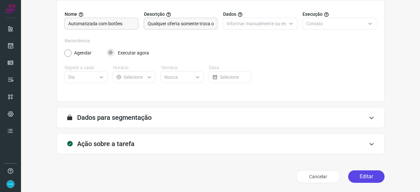
click at [350, 177] on button "Editar" at bounding box center [366, 176] width 36 height 12
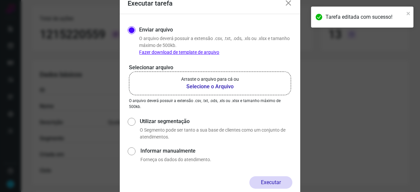
click at [194, 85] on b "Selecione o Arquivo" at bounding box center [210, 87] width 58 height 8
click at [0, 0] on input "Arraste o arquivo para cá ou Selecione o Arquivo" at bounding box center [0, 0] width 0 height 0
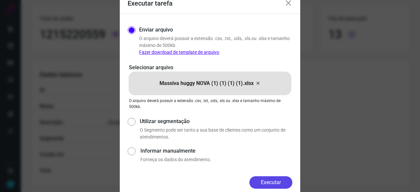
click at [283, 181] on button "Executar" at bounding box center [271, 182] width 43 height 12
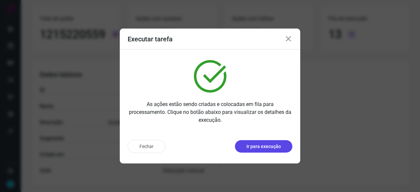
click at [268, 148] on p "Ir para execução" at bounding box center [264, 146] width 34 height 7
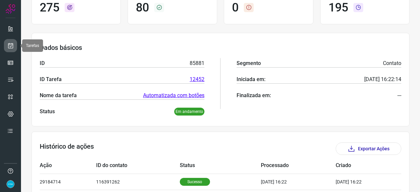
click at [11, 44] on icon at bounding box center [10, 45] width 7 height 7
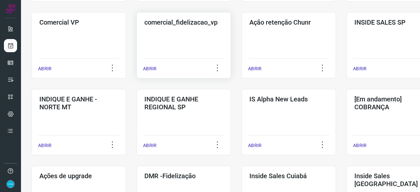
scroll to position [250, 0]
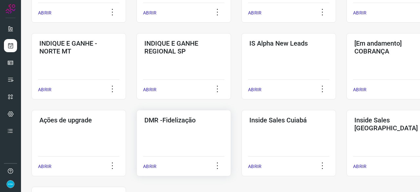
click at [151, 167] on p "ABRIR" at bounding box center [149, 166] width 13 height 7
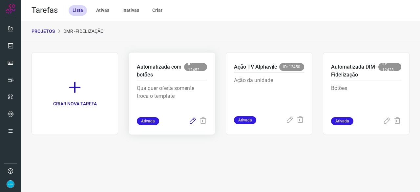
click at [193, 121] on icon at bounding box center [193, 121] width 8 height 8
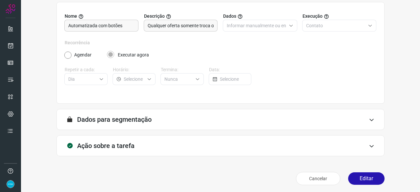
scroll to position [64, 0]
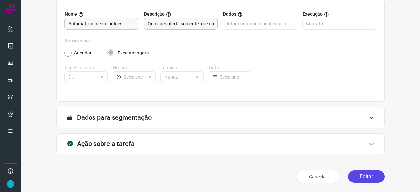
click at [363, 176] on button "Editar" at bounding box center [366, 176] width 36 height 12
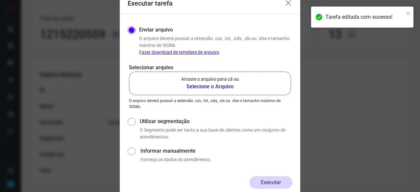
click at [196, 87] on b "Selecione o Arquivo" at bounding box center [210, 87] width 58 height 8
click at [0, 0] on input "Arraste o arquivo para cá ou Selecione o Arquivo" at bounding box center [0, 0] width 0 height 0
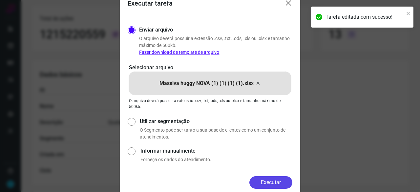
click at [286, 180] on button "Executar" at bounding box center [271, 182] width 43 height 12
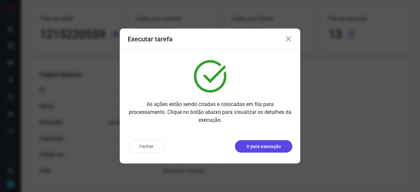
click at [267, 149] on p "Ir para execução" at bounding box center [264, 146] width 34 height 7
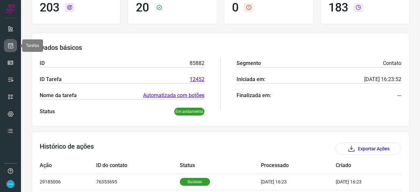
click at [10, 45] on icon at bounding box center [10, 45] width 7 height 7
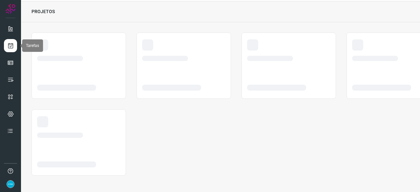
scroll to position [20, 0]
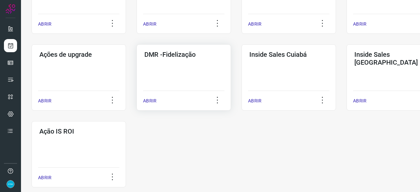
click at [150, 99] on p "ABRIR" at bounding box center [149, 101] width 13 height 7
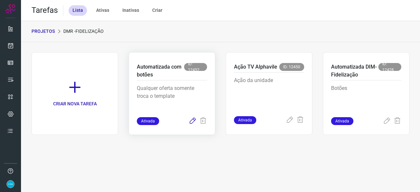
click at [194, 120] on icon at bounding box center [193, 121] width 8 height 8
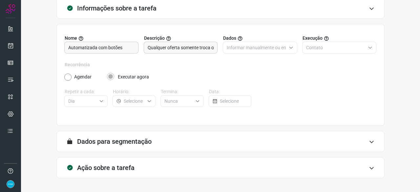
scroll to position [64, 0]
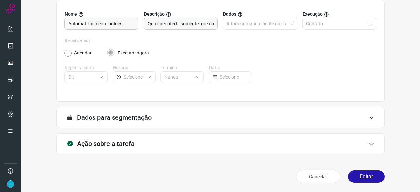
drag, startPoint x: 376, startPoint y: 176, endPoint x: 368, endPoint y: 164, distance: 14.8
click at [376, 176] on button "Editar" at bounding box center [366, 176] width 36 height 12
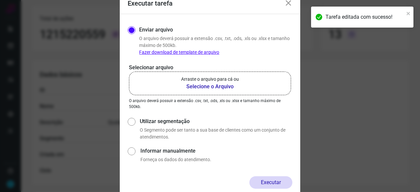
click at [223, 86] on b "Selecione o Arquivo" at bounding box center [210, 87] width 58 height 8
click at [0, 0] on input "Arraste o arquivo para cá ou Selecione o Arquivo" at bounding box center [0, 0] width 0 height 0
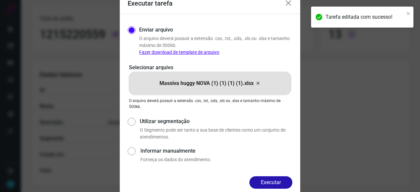
click at [276, 186] on button "Executar" at bounding box center [271, 182] width 43 height 12
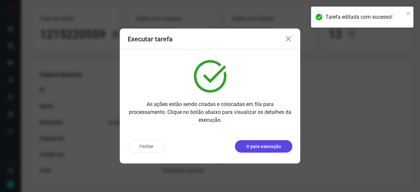
click at [263, 147] on p "Ir para execução" at bounding box center [264, 146] width 34 height 7
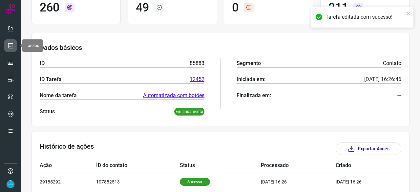
click at [13, 47] on icon at bounding box center [10, 45] width 7 height 7
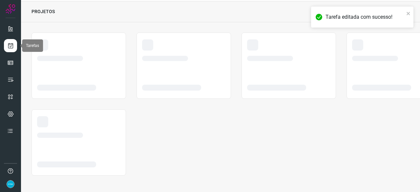
scroll to position [20, 0]
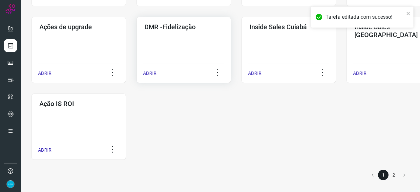
click at [153, 71] on p "ABRIR" at bounding box center [149, 73] width 13 height 7
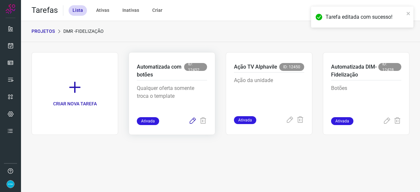
click at [191, 121] on icon at bounding box center [193, 121] width 8 height 8
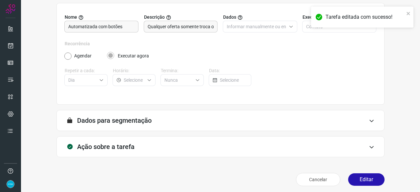
scroll to position [64, 0]
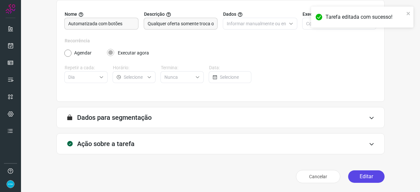
drag, startPoint x: 366, startPoint y: 180, endPoint x: 349, endPoint y: 172, distance: 18.7
click at [366, 178] on button "Editar" at bounding box center [366, 176] width 36 height 12
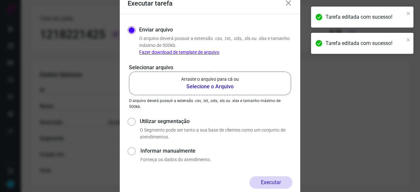
click at [227, 86] on b "Selecione o Arquivo" at bounding box center [210, 87] width 58 height 8
click at [0, 0] on input "Arraste o arquivo para cá ou Selecione o Arquivo" at bounding box center [0, 0] width 0 height 0
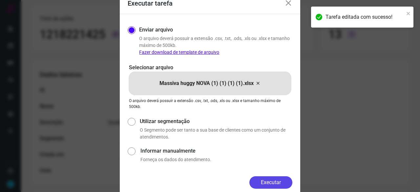
click at [272, 181] on button "Executar" at bounding box center [271, 182] width 43 height 12
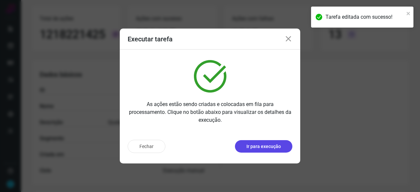
click at [273, 145] on p "Ir para execução" at bounding box center [264, 146] width 34 height 7
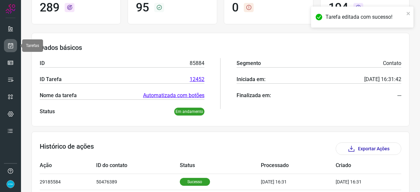
click at [12, 46] on icon at bounding box center [10, 45] width 7 height 7
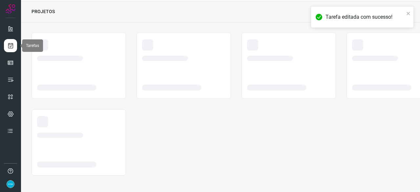
scroll to position [20, 0]
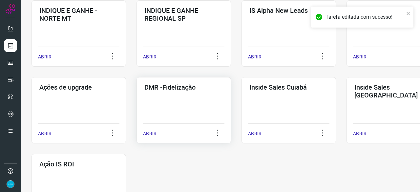
click at [147, 133] on p "ABRIR" at bounding box center [149, 133] width 13 height 7
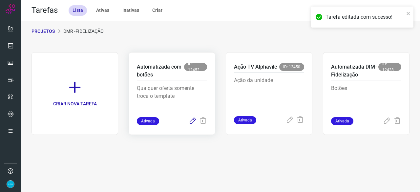
click at [192, 119] on icon at bounding box center [193, 121] width 8 height 8
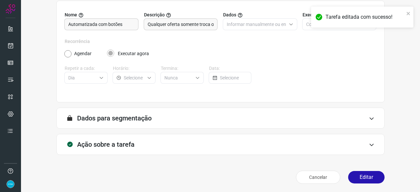
scroll to position [64, 0]
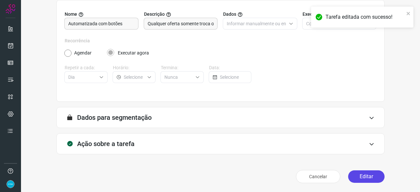
click at [366, 174] on button "Editar" at bounding box center [366, 176] width 36 height 12
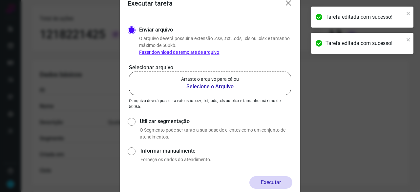
click at [204, 87] on b "Selecione o Arquivo" at bounding box center [210, 87] width 58 height 8
click at [0, 0] on input "Arraste o arquivo para cá ou Selecione o Arquivo" at bounding box center [0, 0] width 0 height 0
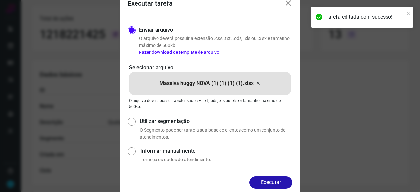
drag, startPoint x: 272, startPoint y: 182, endPoint x: 271, endPoint y: 177, distance: 4.9
click at [272, 182] on button "Executar" at bounding box center [271, 182] width 43 height 12
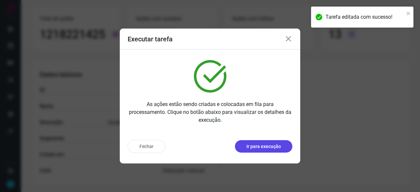
click at [261, 146] on p "Ir para execução" at bounding box center [264, 146] width 34 height 7
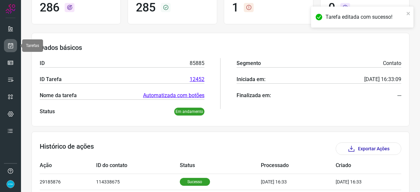
click at [5, 46] on link at bounding box center [10, 45] width 13 height 13
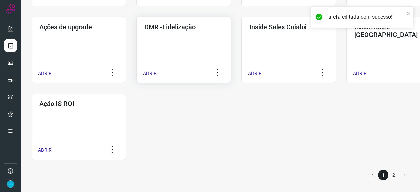
click at [146, 75] on p "ABRIR" at bounding box center [149, 73] width 13 height 7
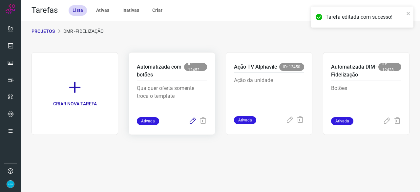
click at [194, 121] on icon at bounding box center [193, 121] width 8 height 8
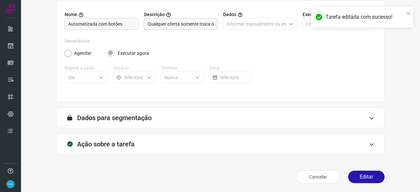
scroll to position [64, 0]
click at [361, 176] on button "Editar" at bounding box center [366, 176] width 36 height 12
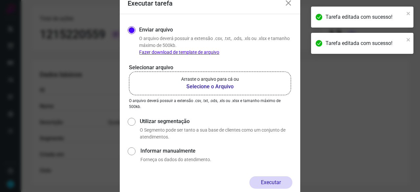
click at [211, 86] on b "Selecione o Arquivo" at bounding box center [210, 87] width 58 height 8
click at [0, 0] on input "Arraste o arquivo para cá ou Selecione o Arquivo" at bounding box center [0, 0] width 0 height 0
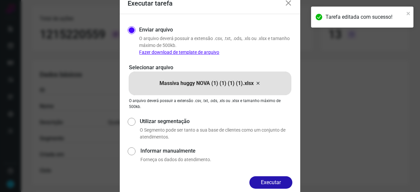
click at [273, 185] on button "Executar" at bounding box center [271, 182] width 43 height 12
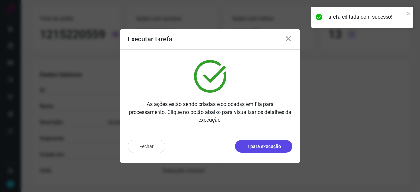
click at [267, 150] on button "Ir para execução" at bounding box center [263, 146] width 57 height 12
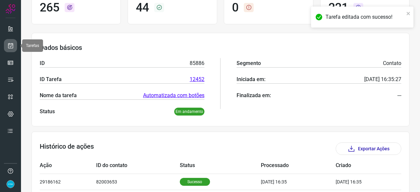
click at [11, 46] on icon at bounding box center [10, 45] width 7 height 7
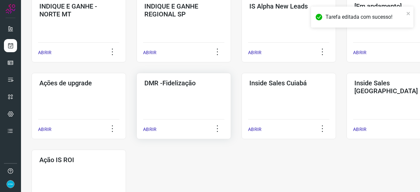
scroll to position [315, 0]
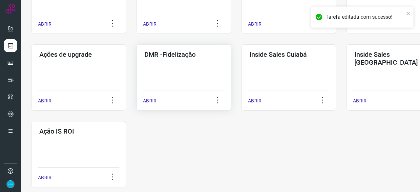
click at [148, 103] on p "ABRIR" at bounding box center [149, 101] width 13 height 7
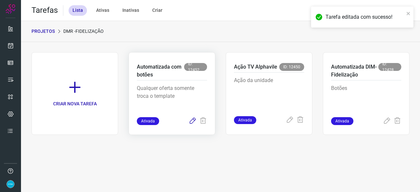
click at [192, 122] on icon at bounding box center [193, 121] width 8 height 8
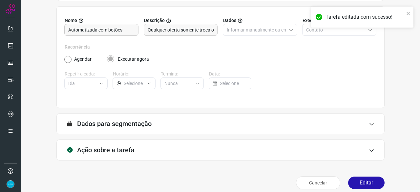
scroll to position [64, 0]
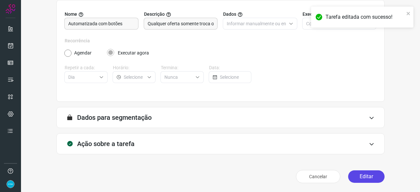
click at [358, 175] on button "Editar" at bounding box center [366, 176] width 36 height 12
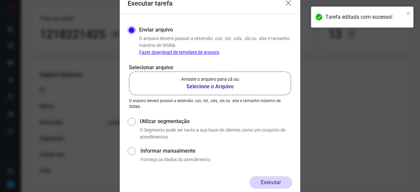
click at [198, 85] on b "Selecione o Arquivo" at bounding box center [210, 87] width 58 height 8
click at [0, 0] on input "Arraste o arquivo para cá ou Selecione o Arquivo" at bounding box center [0, 0] width 0 height 0
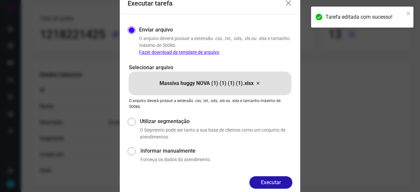
drag, startPoint x: 269, startPoint y: 181, endPoint x: 265, endPoint y: 175, distance: 6.6
click at [269, 180] on button "Executar" at bounding box center [271, 182] width 43 height 12
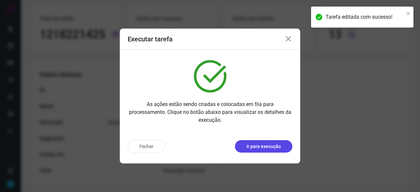
click at [263, 149] on p "Ir para execução" at bounding box center [264, 146] width 34 height 7
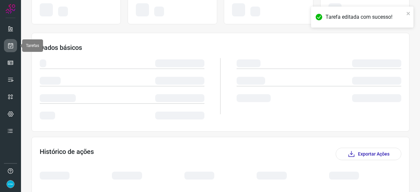
click at [11, 43] on icon at bounding box center [10, 45] width 7 height 7
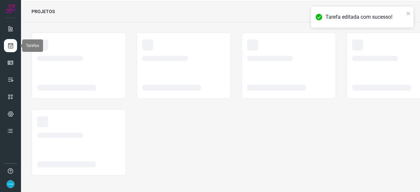
scroll to position [20, 0]
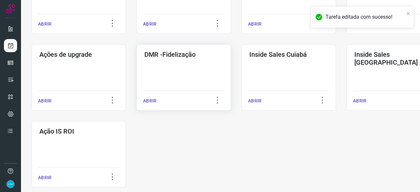
click at [152, 100] on p "ABRIR" at bounding box center [149, 101] width 13 height 7
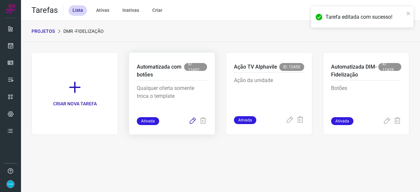
click at [190, 119] on icon at bounding box center [193, 121] width 8 height 8
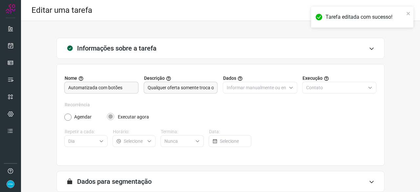
scroll to position [64, 0]
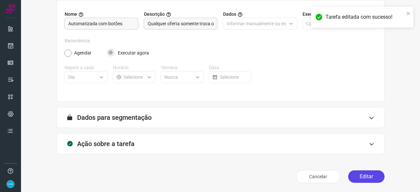
click at [364, 174] on button "Editar" at bounding box center [366, 176] width 36 height 12
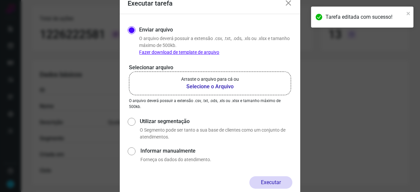
click at [201, 88] on b "Selecione o Arquivo" at bounding box center [210, 87] width 58 height 8
click at [0, 0] on input "Arraste o arquivo para cá ou Selecione o Arquivo" at bounding box center [0, 0] width 0 height 0
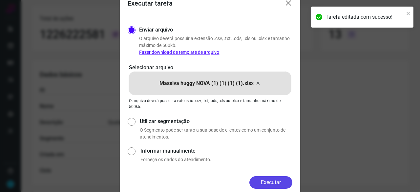
click at [274, 185] on button "Executar" at bounding box center [271, 182] width 43 height 12
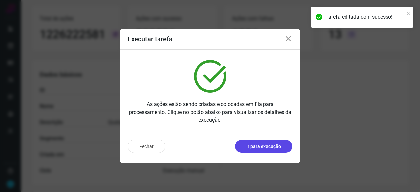
click at [256, 147] on p "Ir para execução" at bounding box center [264, 146] width 34 height 7
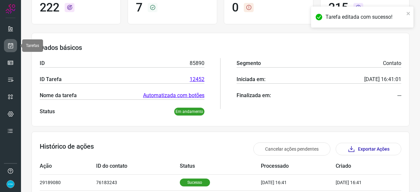
click at [9, 47] on icon at bounding box center [10, 45] width 7 height 7
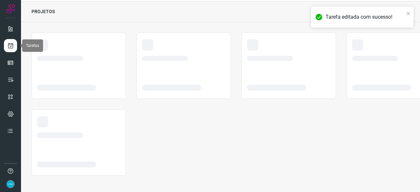
scroll to position [20, 0]
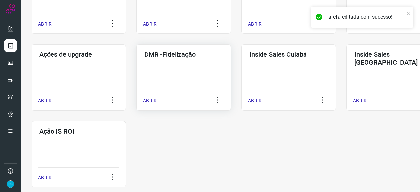
click at [148, 100] on p "ABRIR" at bounding box center [149, 101] width 13 height 7
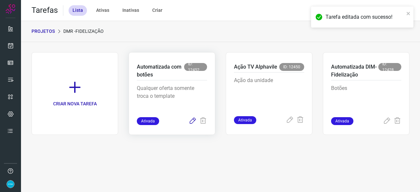
click at [192, 120] on icon at bounding box center [193, 121] width 8 height 8
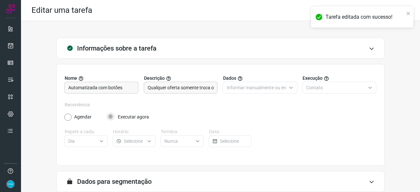
scroll to position [64, 0]
